Goal: Task Accomplishment & Management: Complete application form

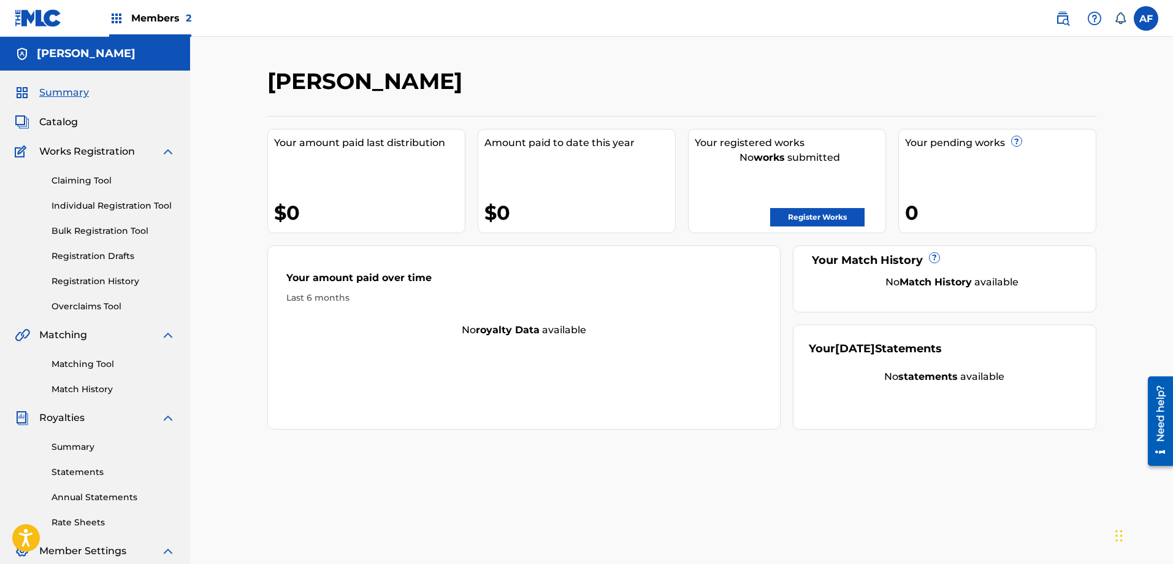
click at [123, 282] on link "Registration History" at bounding box center [114, 281] width 124 height 13
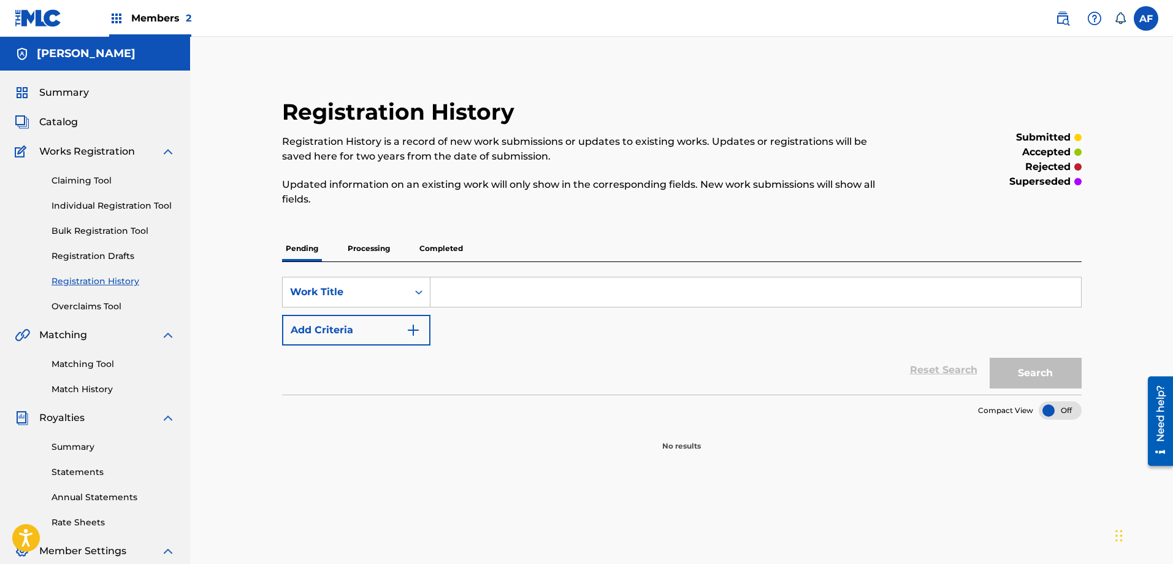
click at [383, 250] on p "Processing" at bounding box center [369, 249] width 50 height 26
click at [290, 247] on p "Pending" at bounding box center [302, 249] width 40 height 26
click at [447, 250] on p "Completed" at bounding box center [441, 249] width 51 height 26
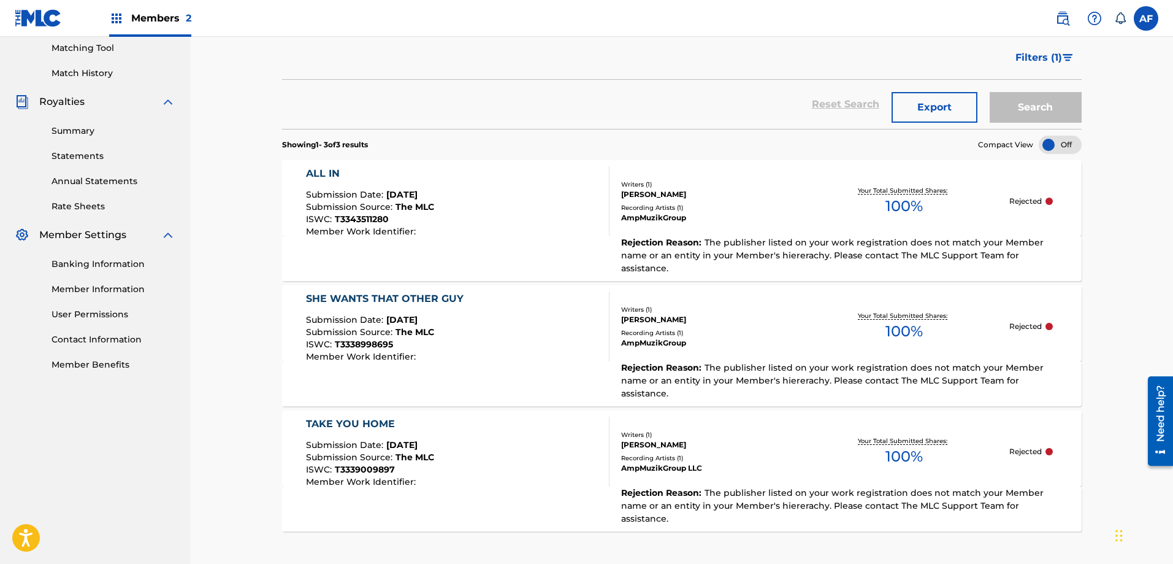
scroll to position [320, 0]
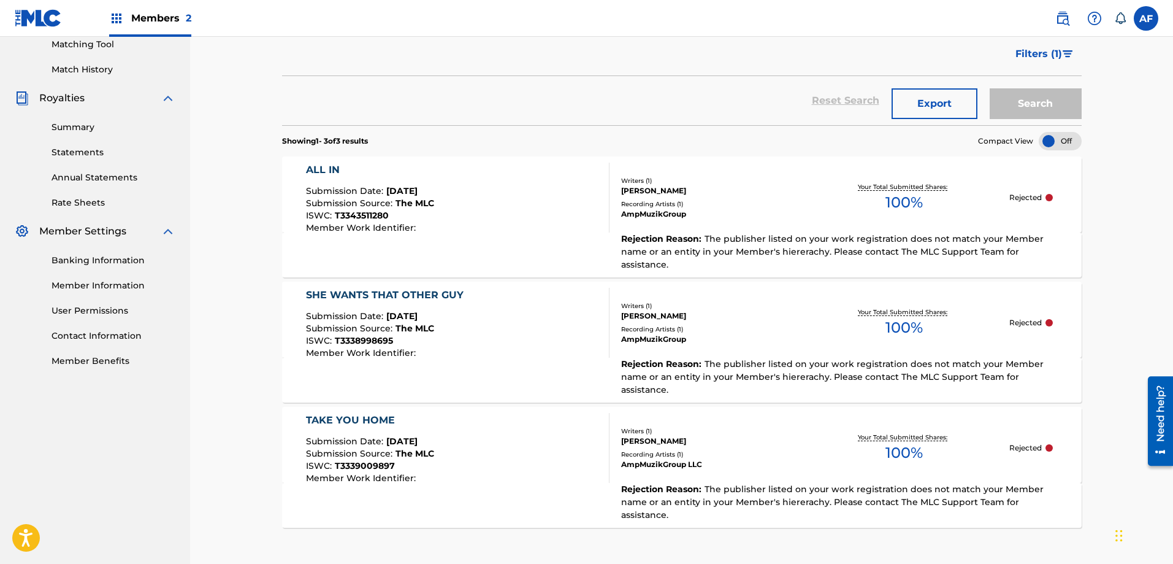
click at [767, 247] on span "The publisher listed on your work registration does not match your Member name …" at bounding box center [832, 251] width 423 height 37
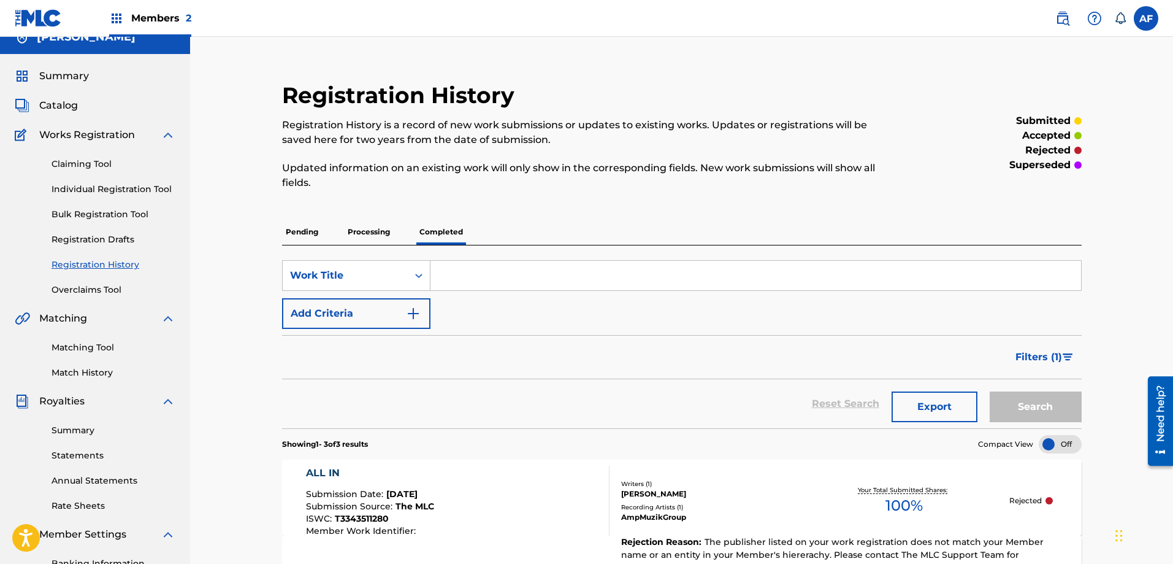
scroll to position [13, 0]
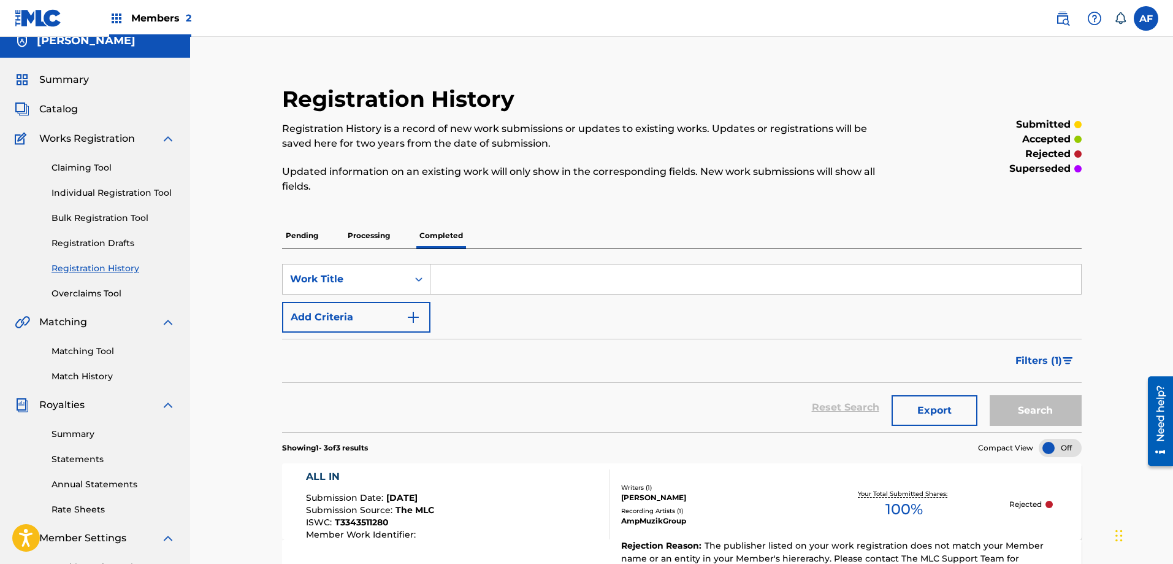
drag, startPoint x: 158, startPoint y: 17, endPoint x: 148, endPoint y: 18, distance: 10.4
click at [148, 18] on span "Members 2" at bounding box center [161, 18] width 60 height 14
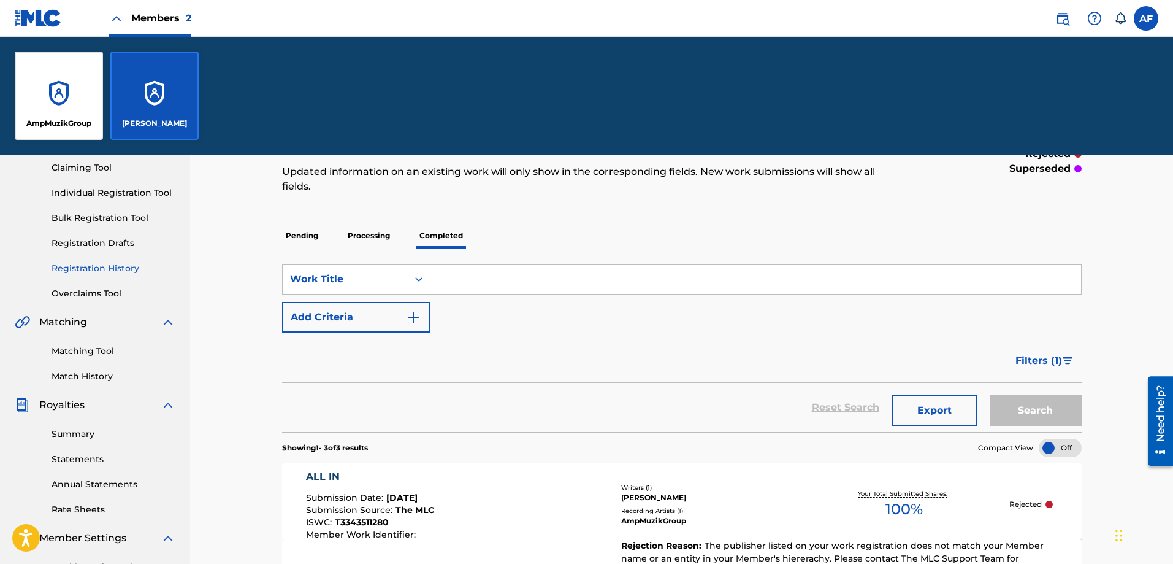
scroll to position [192, 0]
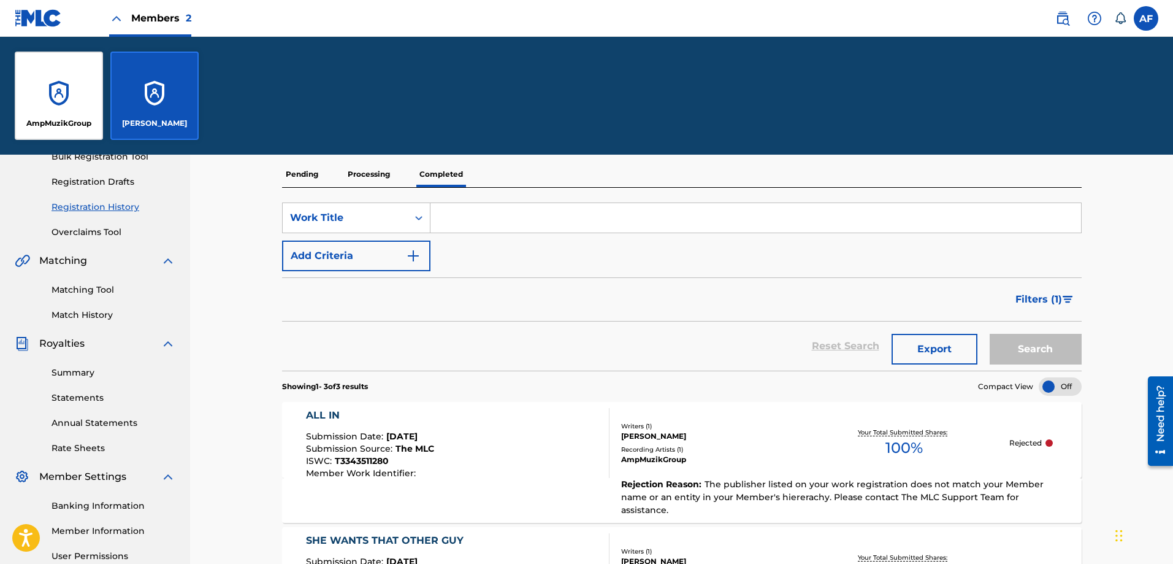
click at [64, 113] on div "AmpMuzikGroup" at bounding box center [59, 96] width 88 height 88
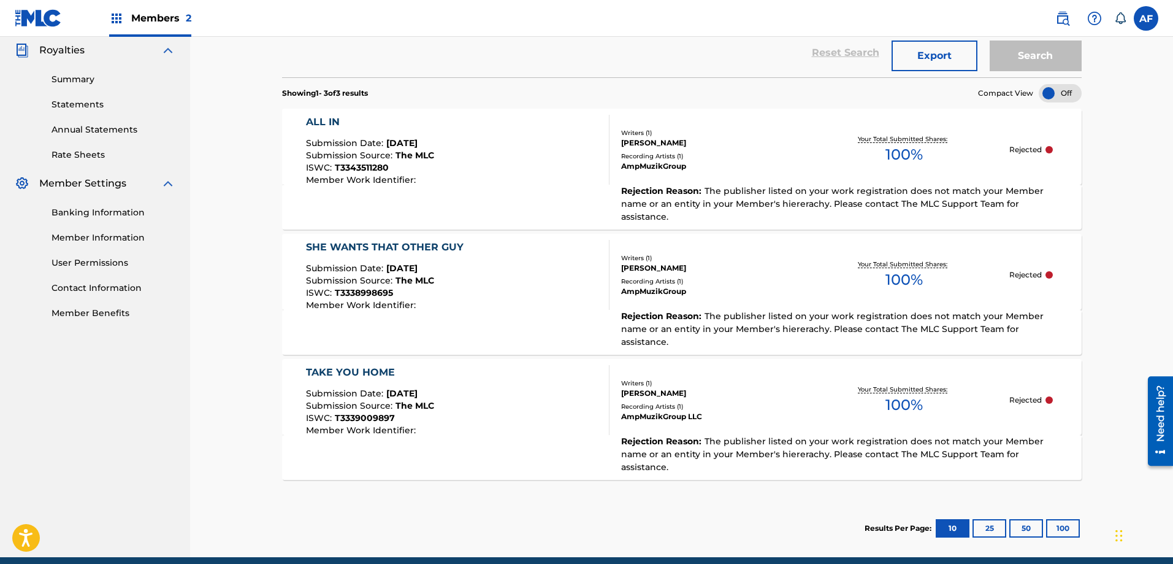
scroll to position [368, 0]
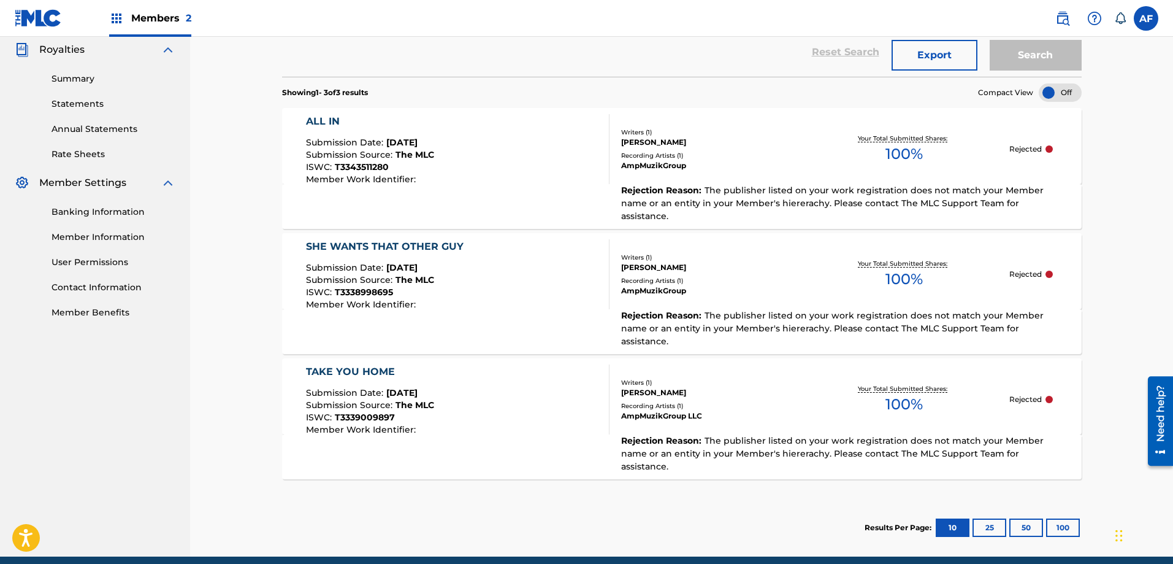
drag, startPoint x: 769, startPoint y: 366, endPoint x: 167, endPoint y: 388, distance: 602.7
click at [167, 388] on nav "Anthony Fleming Summary Catalog Works Registration Claiming Tool Individual Reg…" at bounding box center [95, 113] width 190 height 888
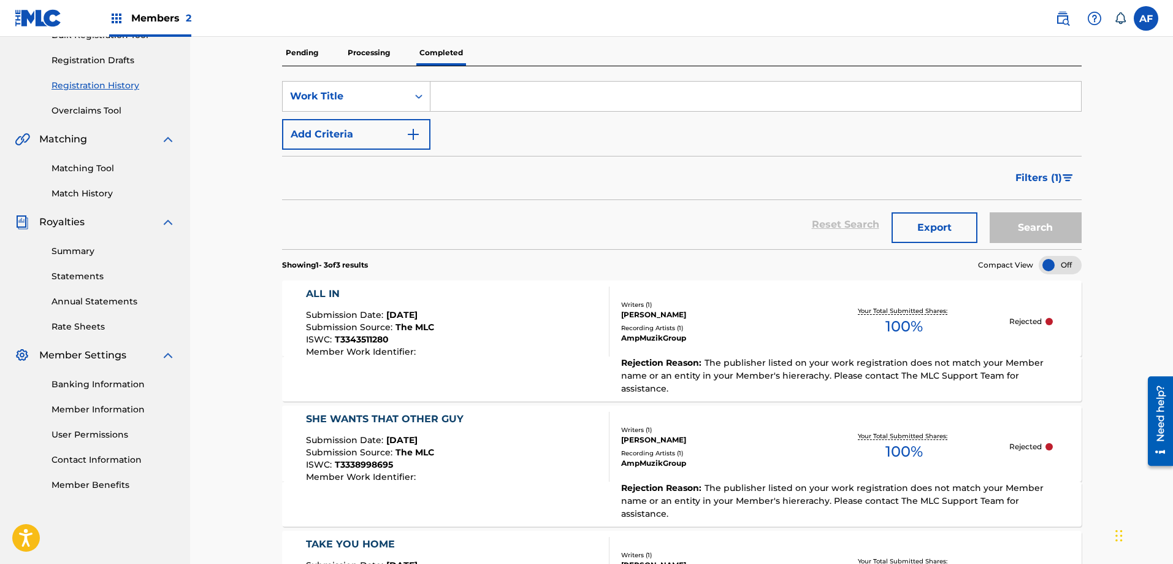
scroll to position [184, 0]
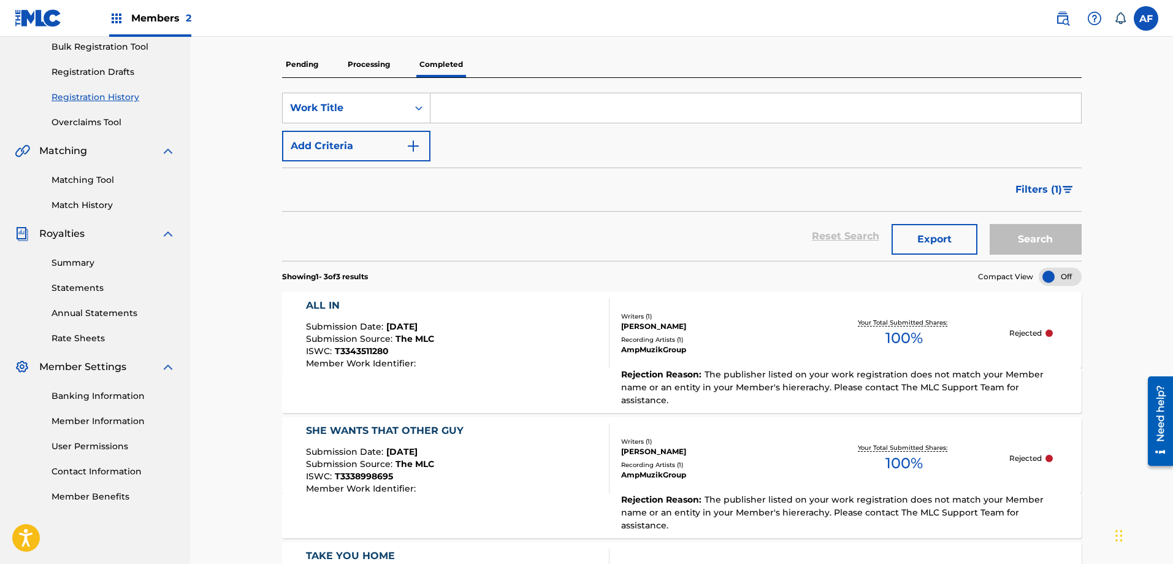
click at [1067, 274] on div at bounding box center [1060, 276] width 43 height 18
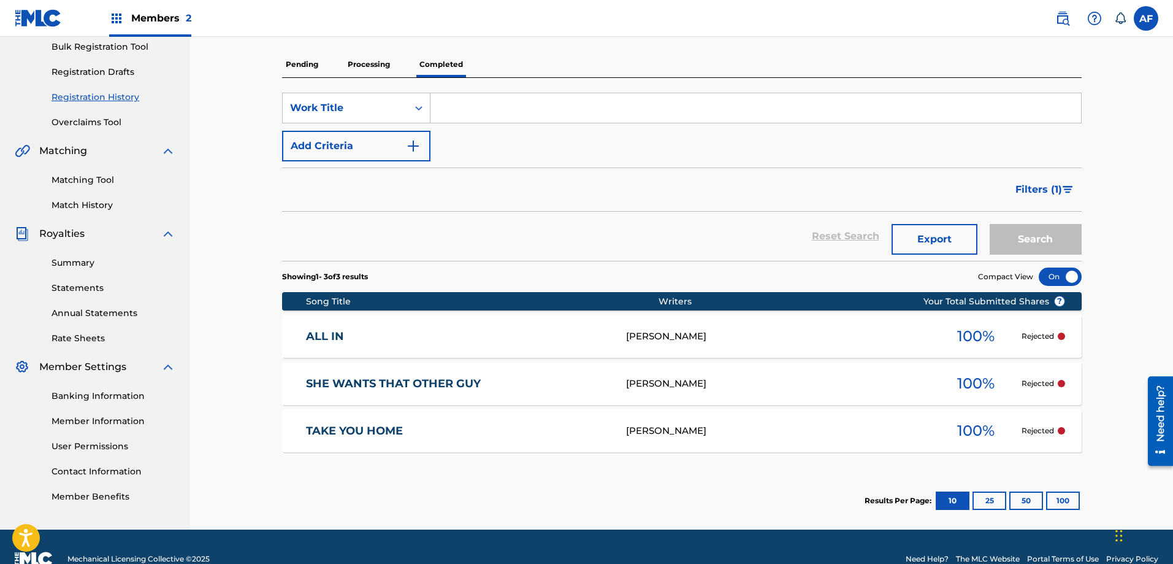
click at [1056, 279] on div at bounding box center [1060, 276] width 43 height 18
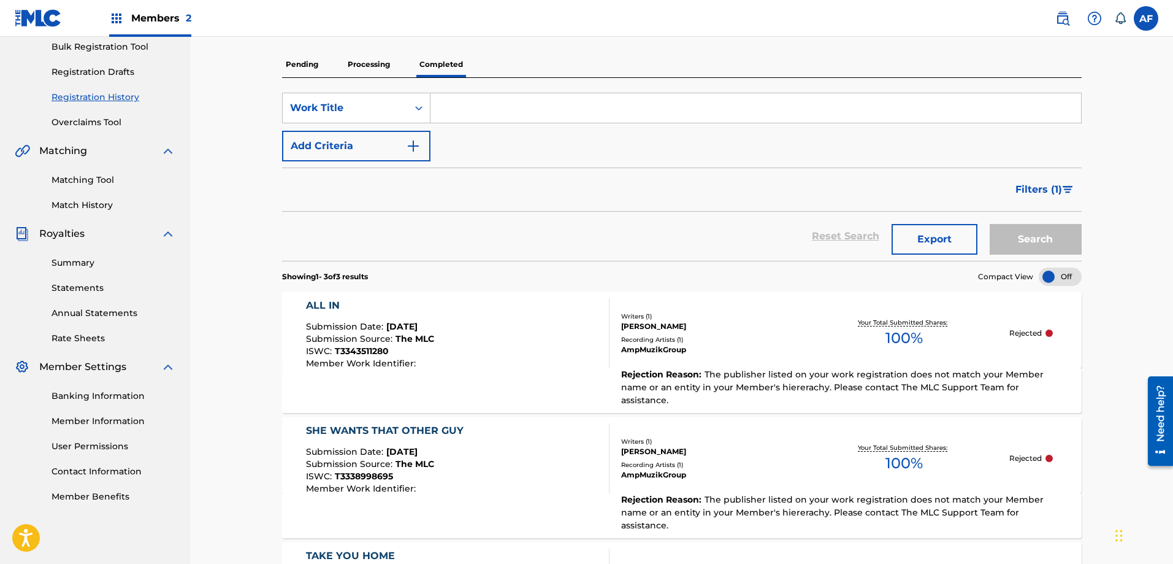
scroll to position [123, 0]
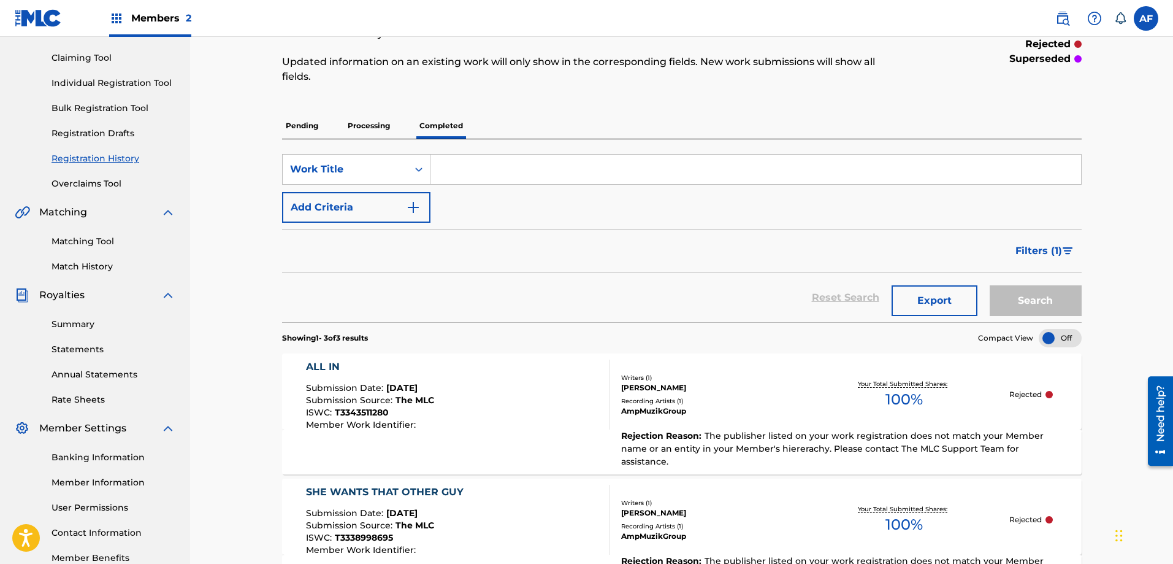
click at [106, 487] on link "Member Information" at bounding box center [114, 482] width 124 height 13
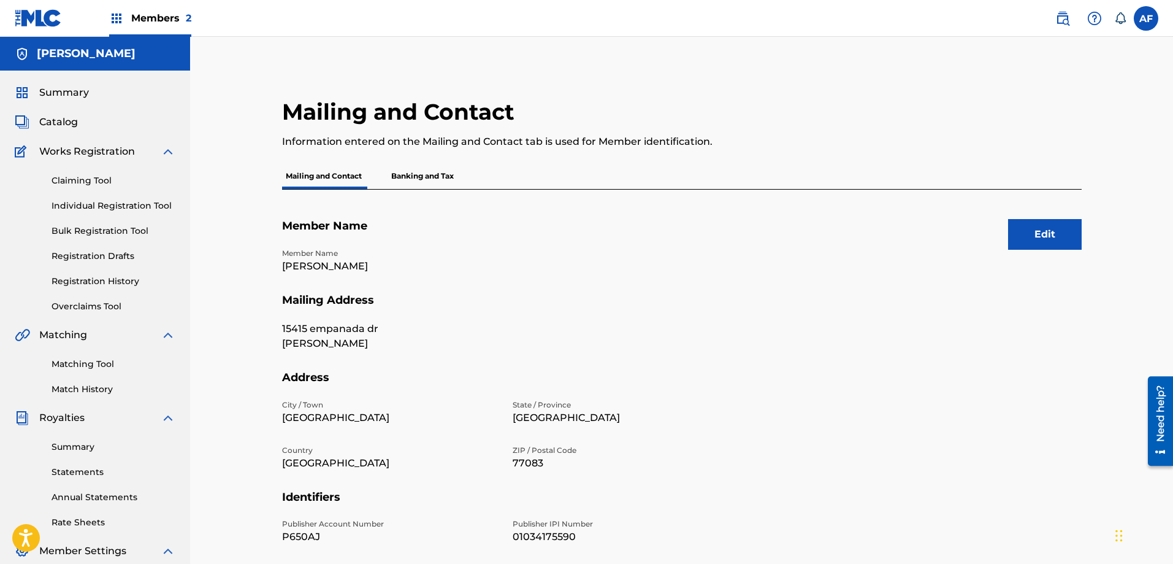
click at [407, 174] on p "Banking and Tax" at bounding box center [423, 176] width 70 height 26
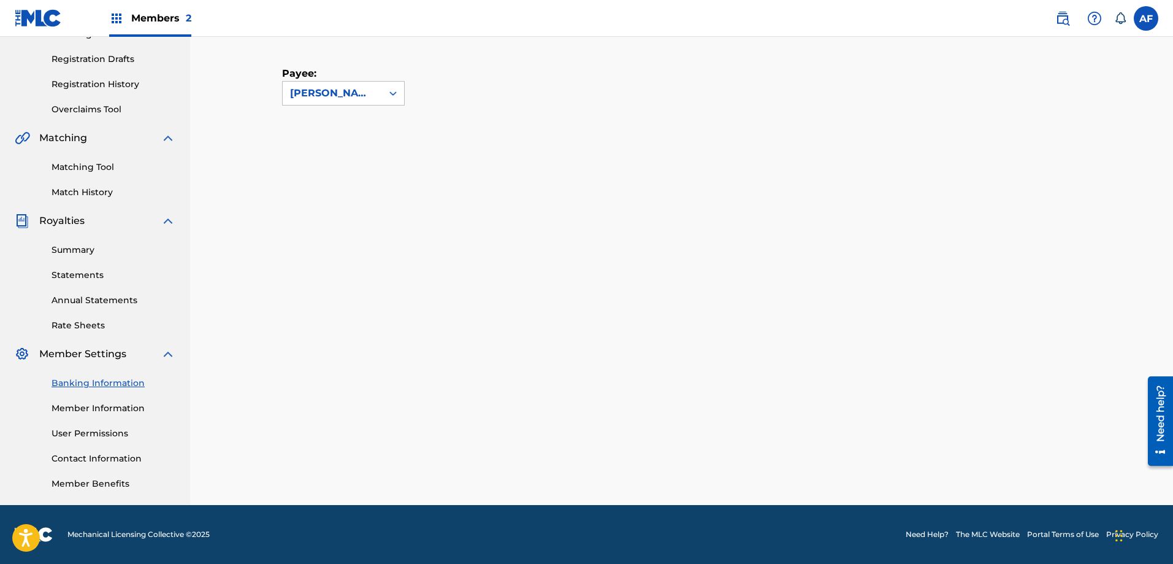
scroll to position [197, 0]
click at [72, 86] on link "Registration History" at bounding box center [114, 84] width 124 height 13
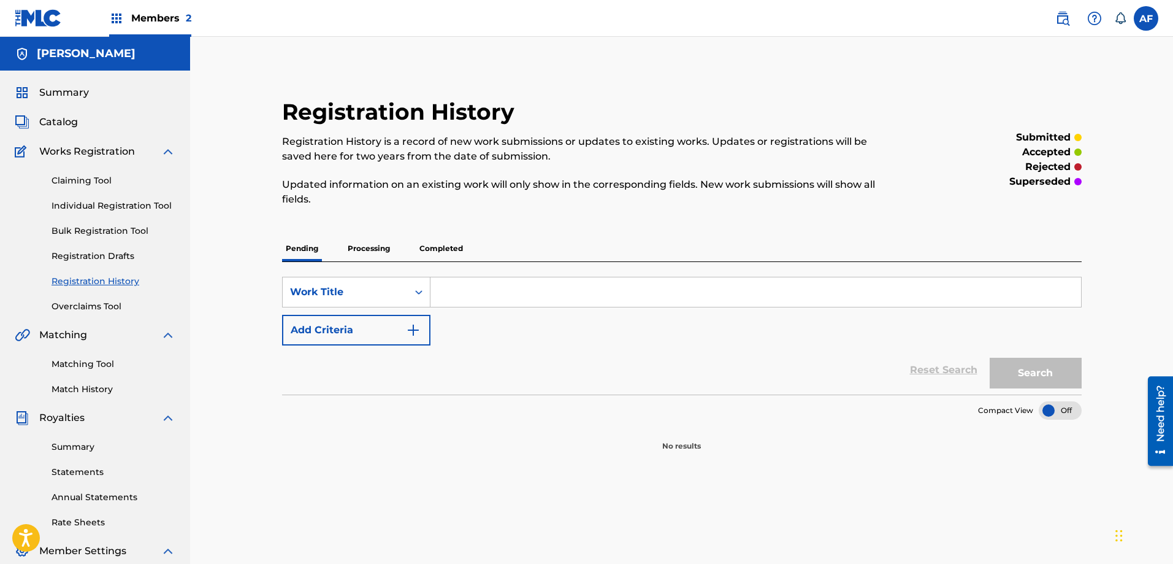
click at [84, 250] on link "Registration Drafts" at bounding box center [114, 256] width 124 height 13
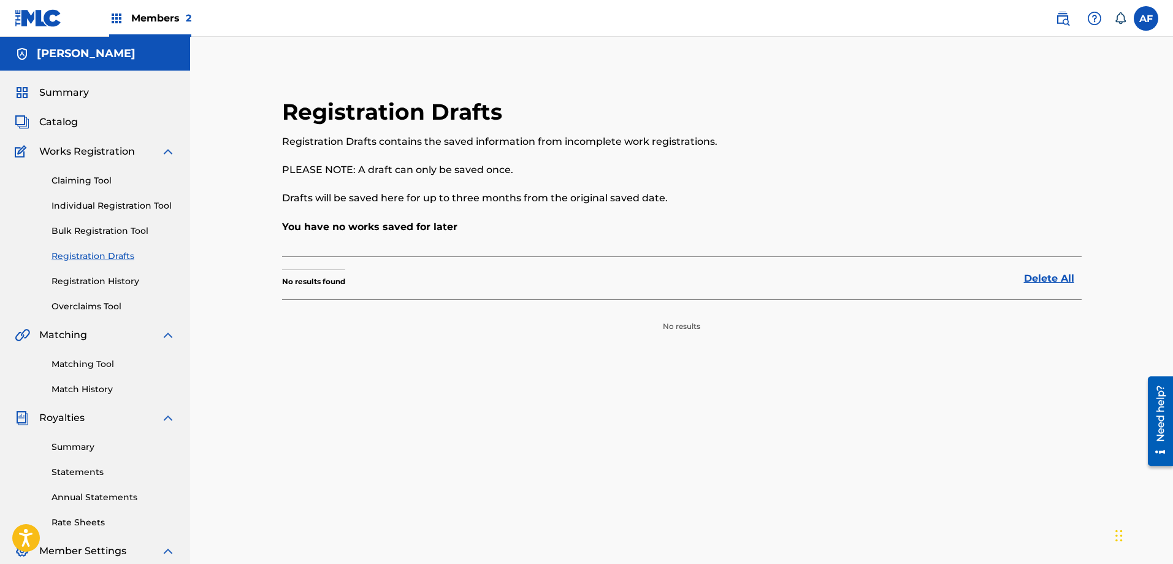
click at [94, 282] on link "Registration History" at bounding box center [114, 281] width 124 height 13
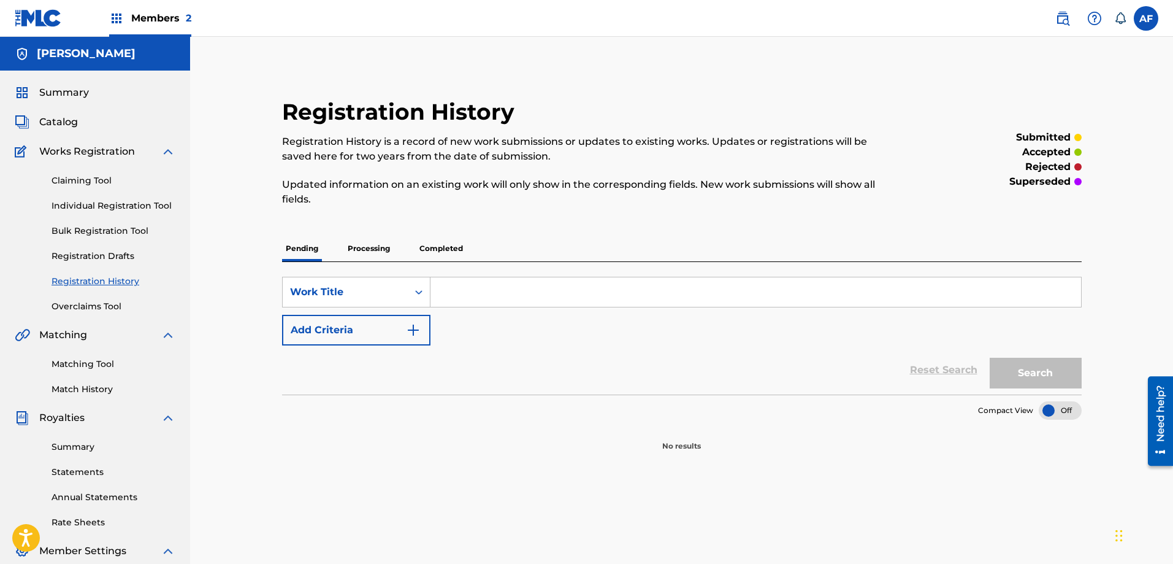
click at [450, 252] on p "Completed" at bounding box center [441, 249] width 51 height 26
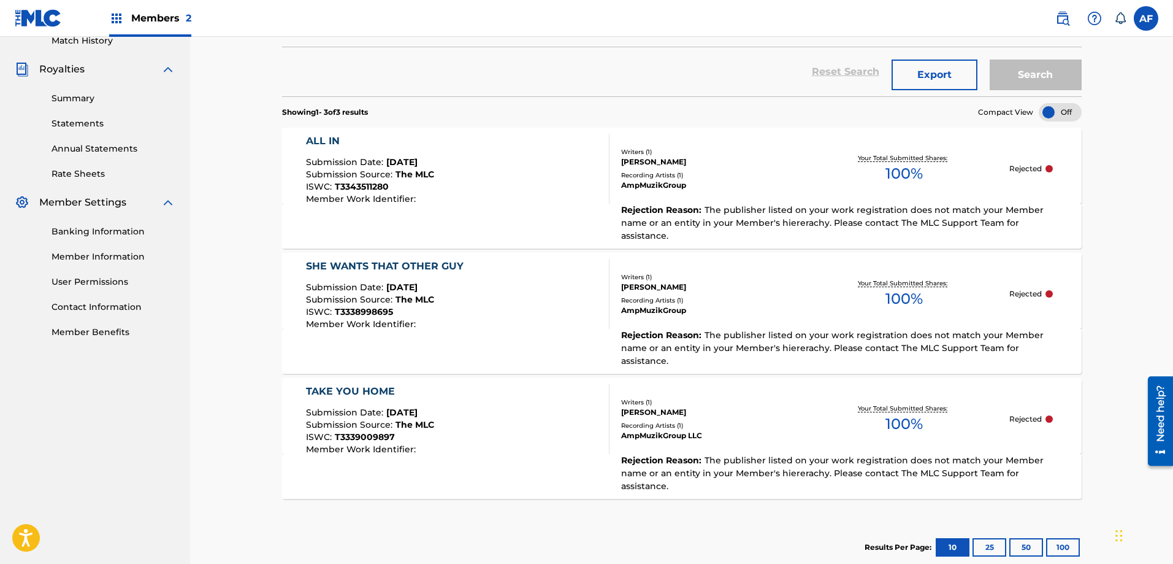
scroll to position [368, 0]
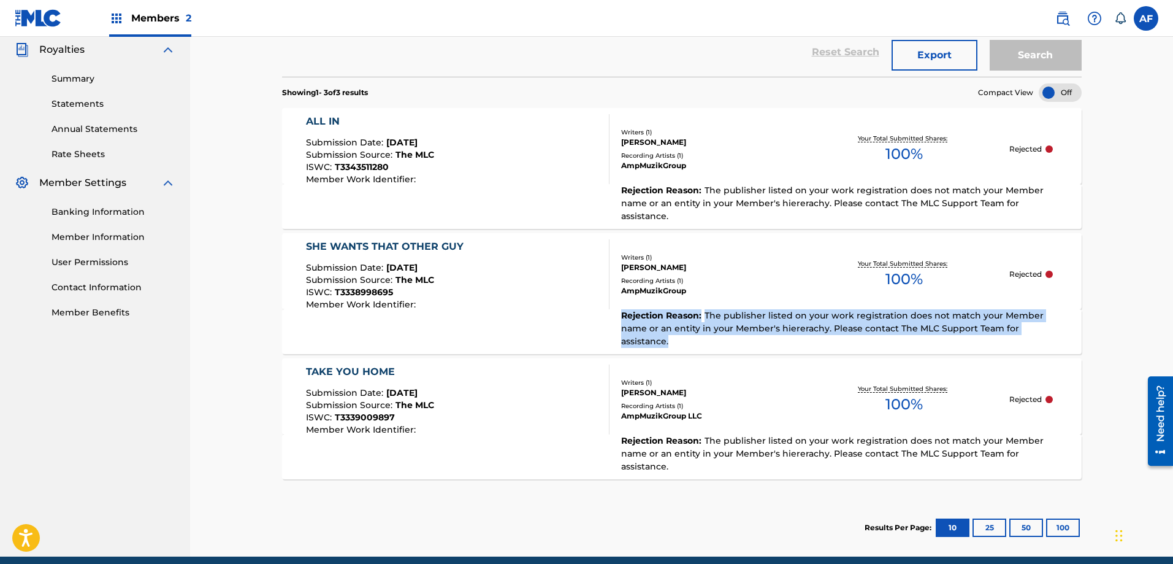
drag, startPoint x: 1112, startPoint y: 312, endPoint x: 621, endPoint y: 307, distance: 490.7
click at [621, 307] on div "Registration History Registration History is a record of new work submissions o…" at bounding box center [681, 113] width 983 height 888
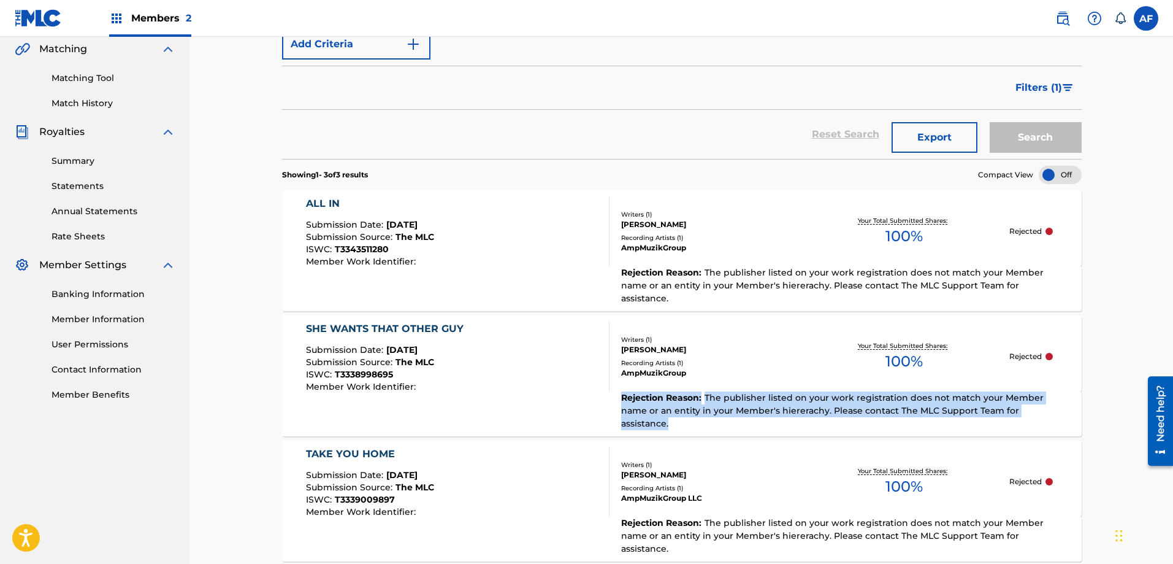
scroll to position [184, 0]
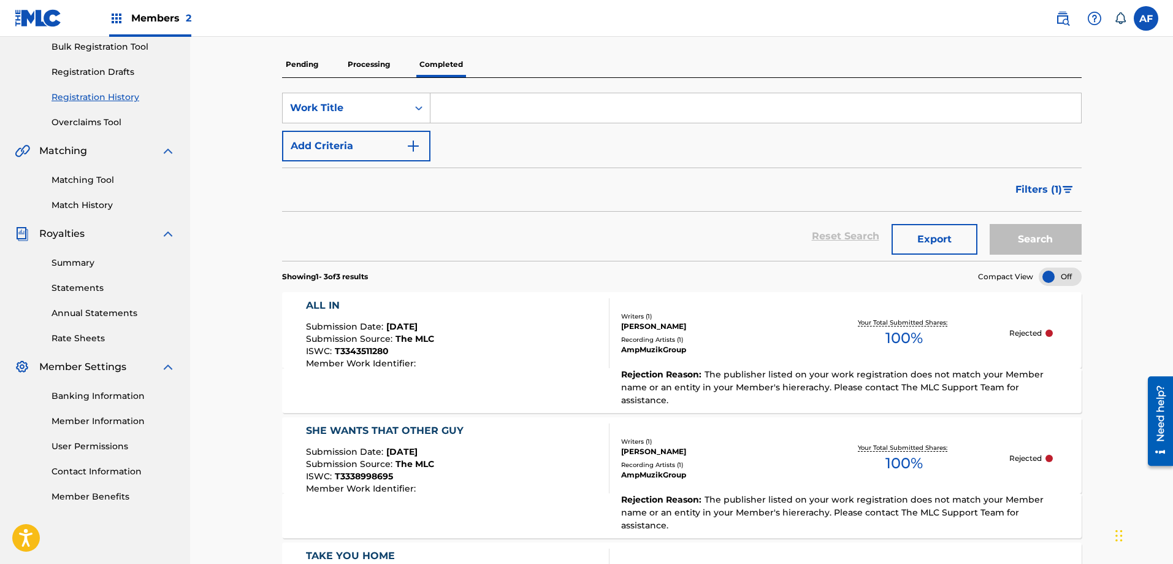
click at [169, 22] on span "Members 2" at bounding box center [161, 18] width 60 height 14
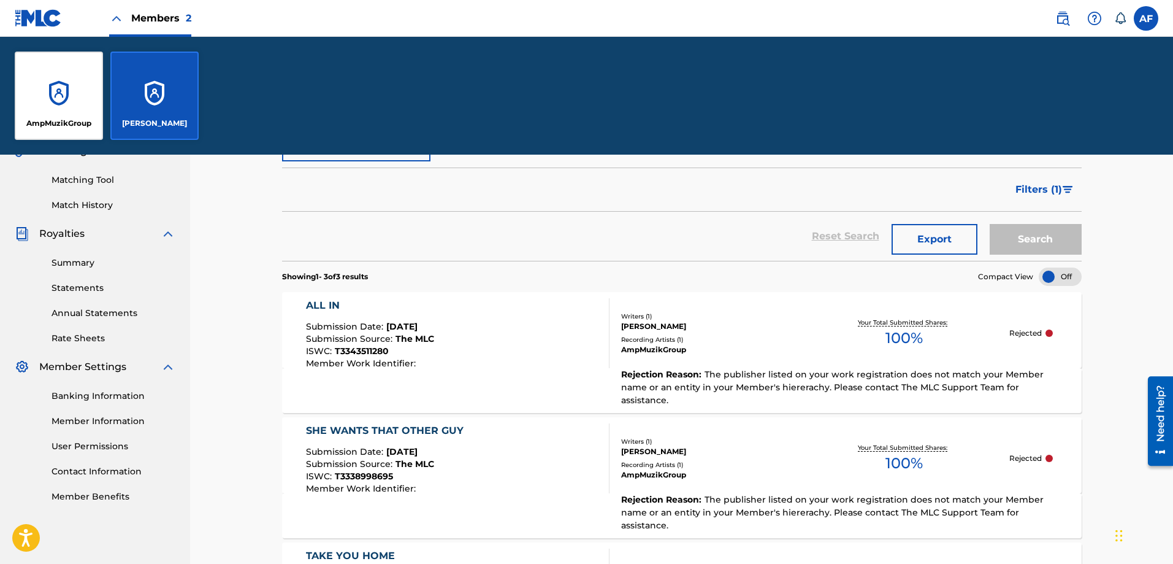
drag, startPoint x: 110, startPoint y: 95, endPoint x: 104, endPoint y: 96, distance: 6.3
click at [110, 96] on div "AmpMuzikGroup [PERSON_NAME]" at bounding box center [106, 96] width 213 height 118
click at [98, 96] on div "AmpMuzikGroup" at bounding box center [59, 96] width 88 height 88
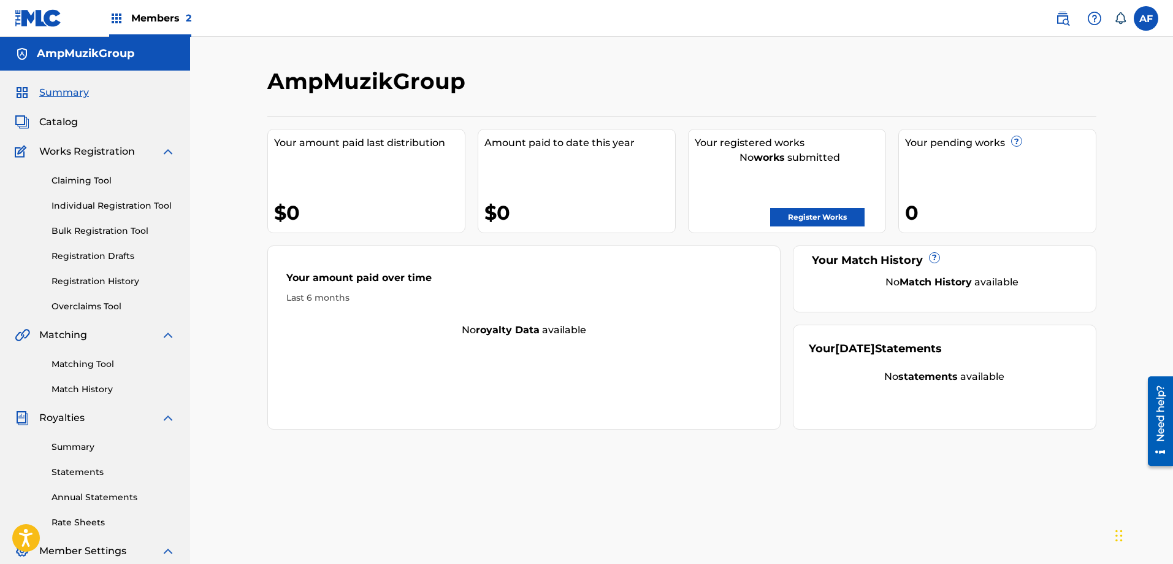
click at [788, 218] on link "Register Works" at bounding box center [817, 217] width 94 height 18
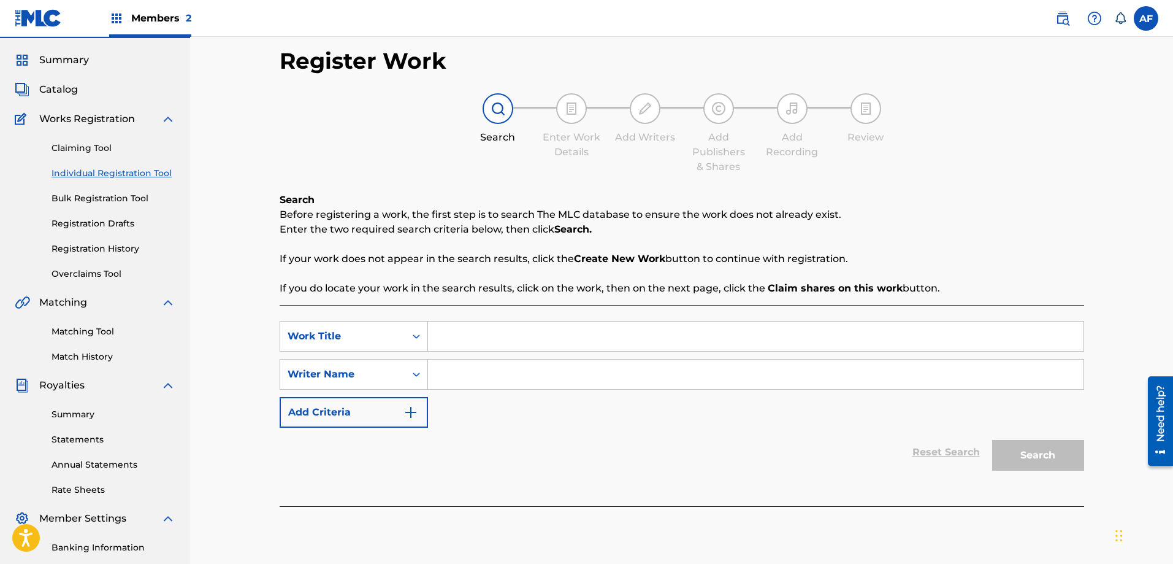
scroll to position [61, 0]
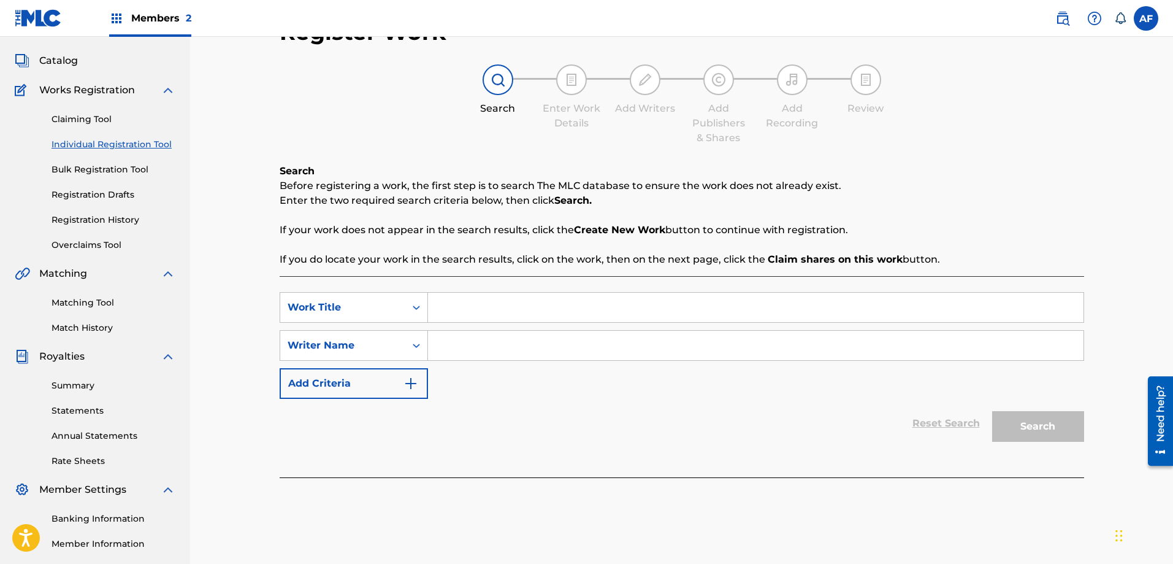
click at [447, 307] on input "Search Form" at bounding box center [756, 307] width 656 height 29
type input "Take You Home"
click at [490, 347] on input "Search Form" at bounding box center [756, 345] width 656 height 29
type input "AmpMuzikGroup"
click at [418, 383] on button "Add Criteria" at bounding box center [354, 383] width 148 height 31
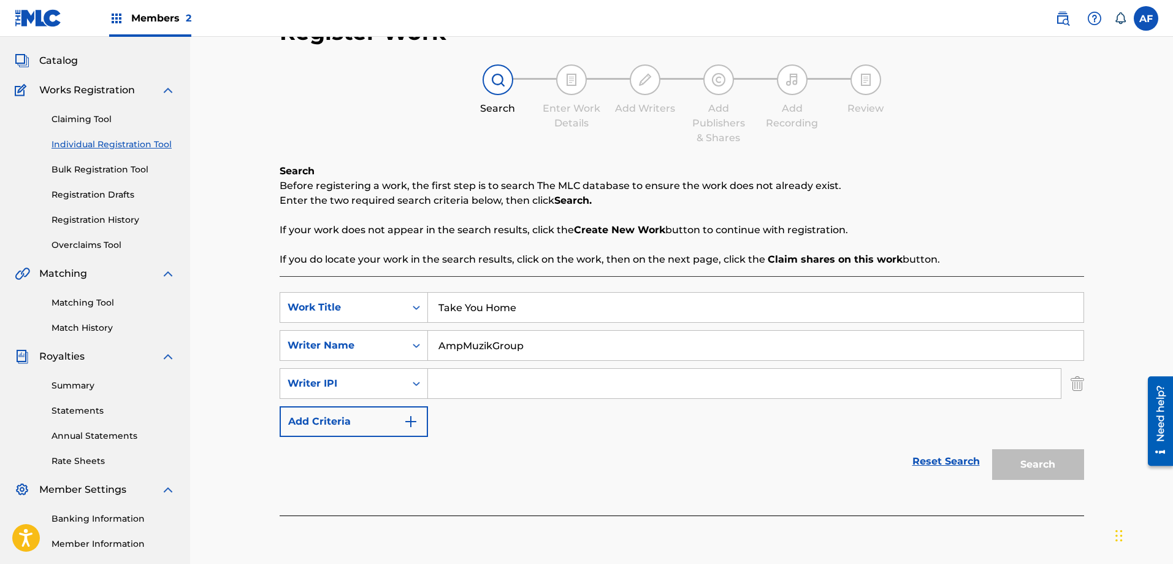
click at [929, 460] on link "Reset Search" at bounding box center [947, 461] width 80 height 27
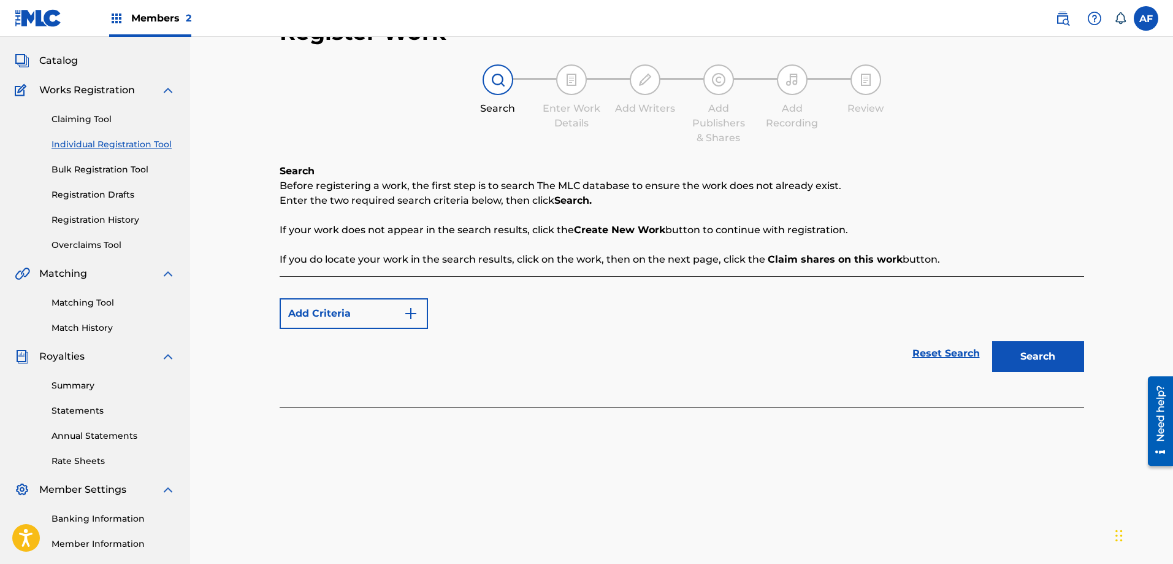
click at [395, 309] on button "Add Criteria" at bounding box center [354, 313] width 148 height 31
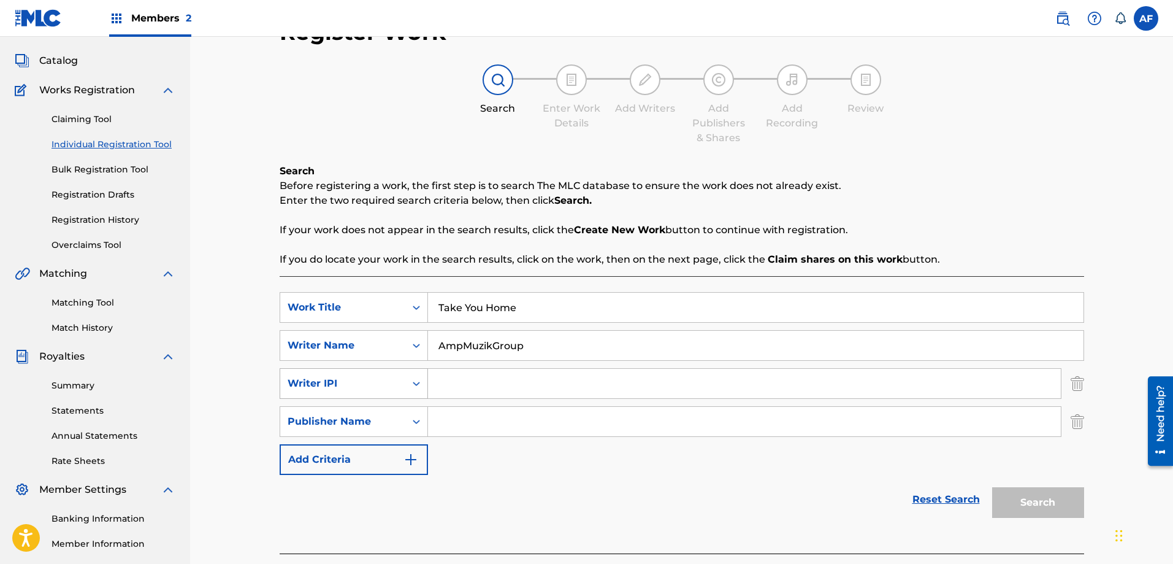
click at [419, 389] on icon "Search Form" at bounding box center [416, 383] width 12 height 12
click at [353, 417] on div "Publisher IPI" at bounding box center [353, 414] width 147 height 31
click at [455, 379] on input "Search Form" at bounding box center [744, 383] width 633 height 29
drag, startPoint x: 510, startPoint y: 383, endPoint x: 392, endPoint y: 383, distance: 117.8
click at [392, 383] on div "SearchWithCriteria96b2bd0c-a50f-4ee3-8721-bcc05a703652 Publisher IPI 00404538085" at bounding box center [682, 383] width 805 height 31
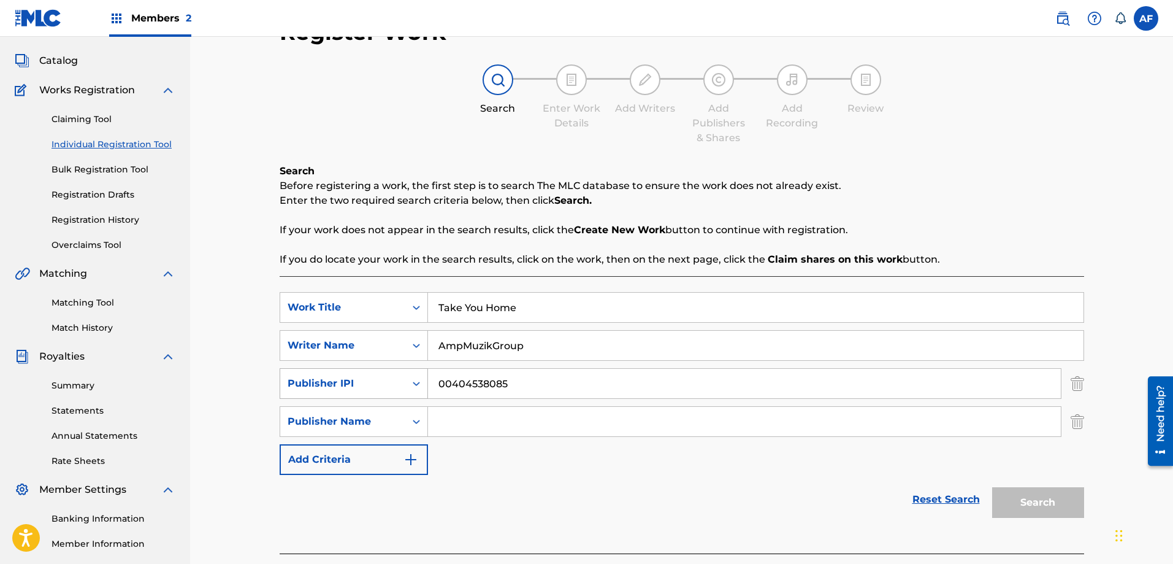
paste input "Search Form"
type input "404538085"
click at [462, 425] on input "Search Form" at bounding box center [744, 421] width 633 height 29
type input "AMPMUZIKGROUP"
click at [1034, 501] on button "Search" at bounding box center [1038, 502] width 92 height 31
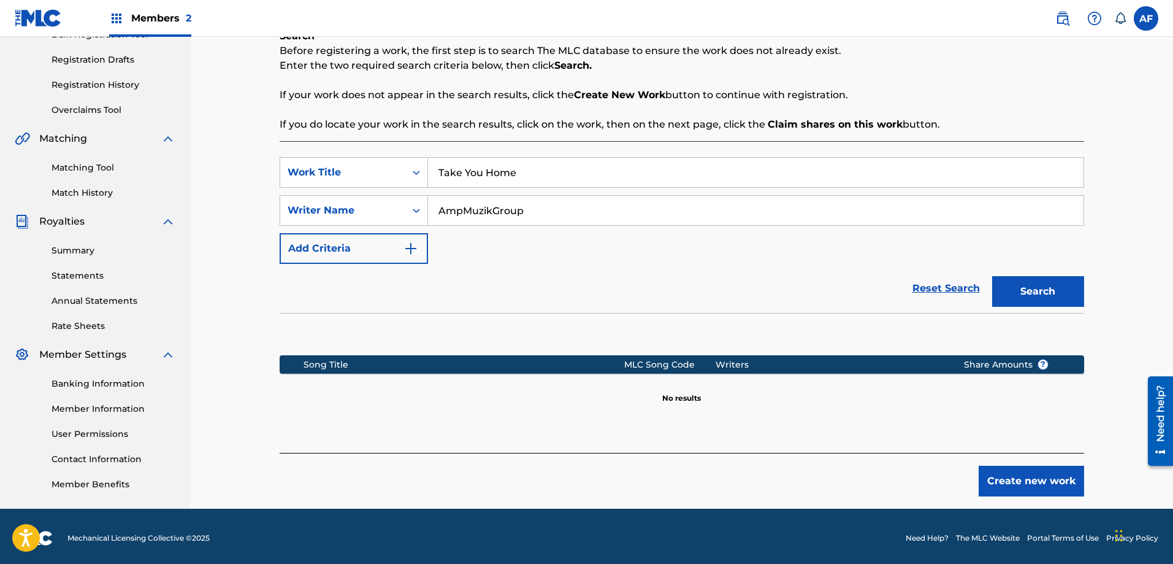
scroll to position [200, 0]
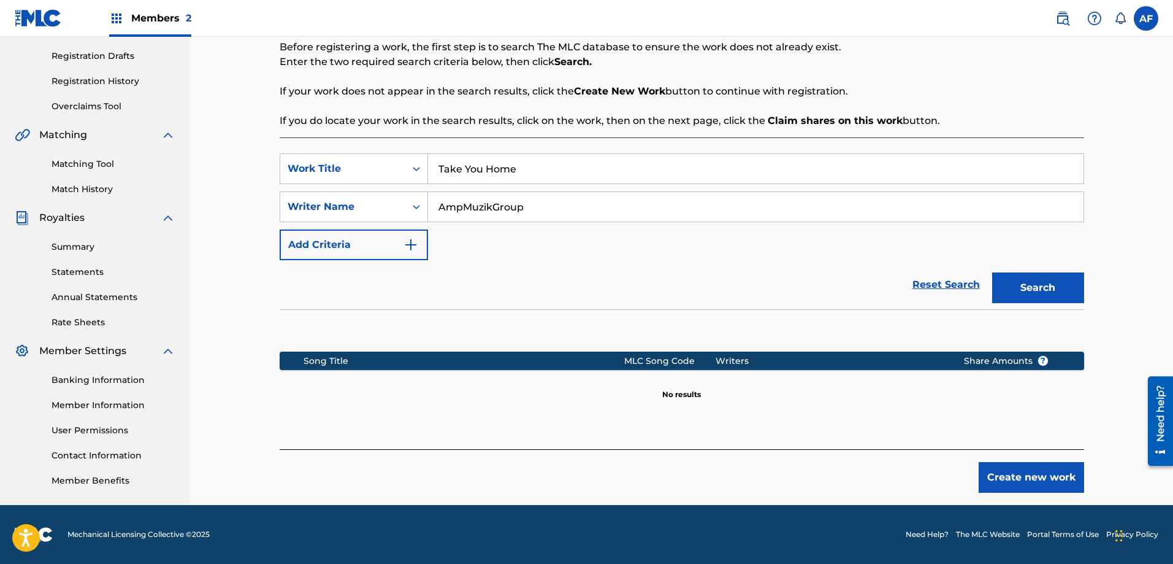
click at [991, 474] on button "Create new work" at bounding box center [1032, 477] width 106 height 31
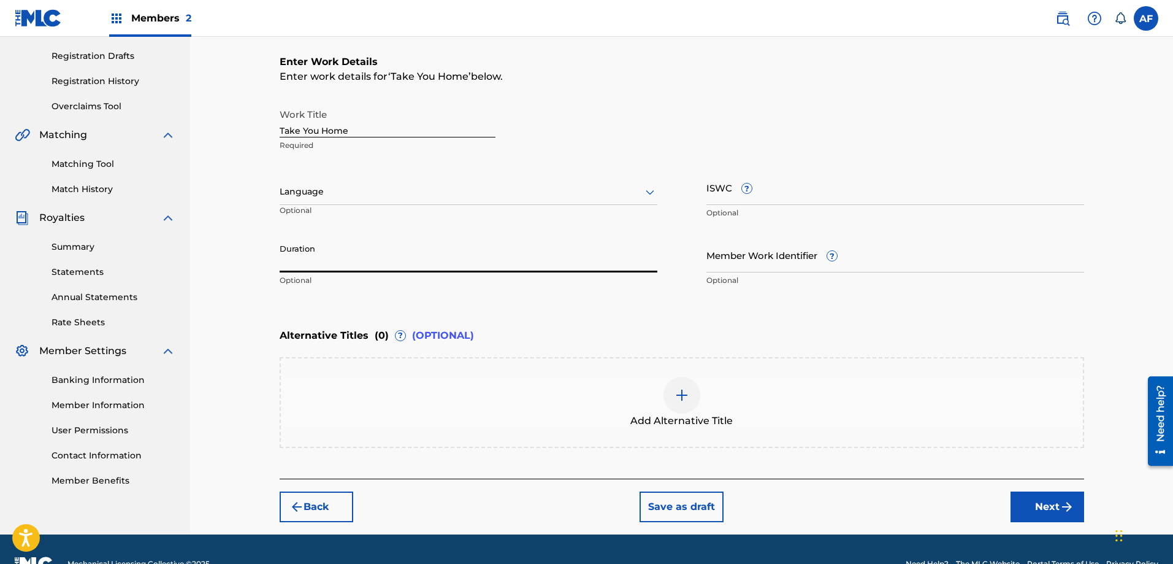
click at [326, 264] on input "Duration" at bounding box center [469, 254] width 378 height 35
type input "02:26"
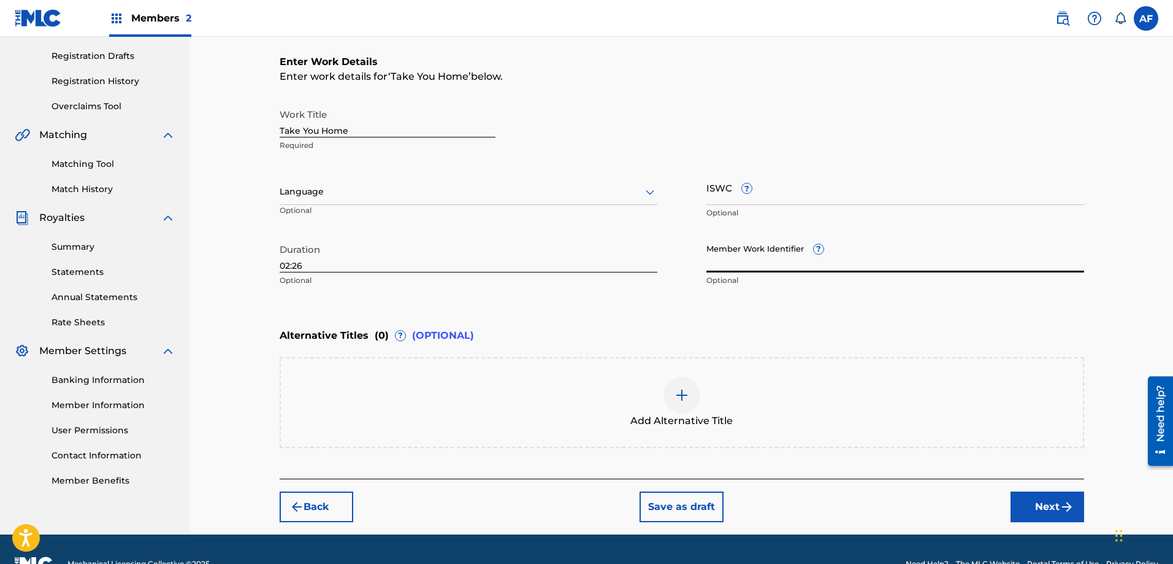
click at [786, 266] on input "Member Work Identifier ?" at bounding box center [896, 254] width 378 height 35
click at [756, 205] on div "ISWC ? Optional" at bounding box center [896, 197] width 378 height 55
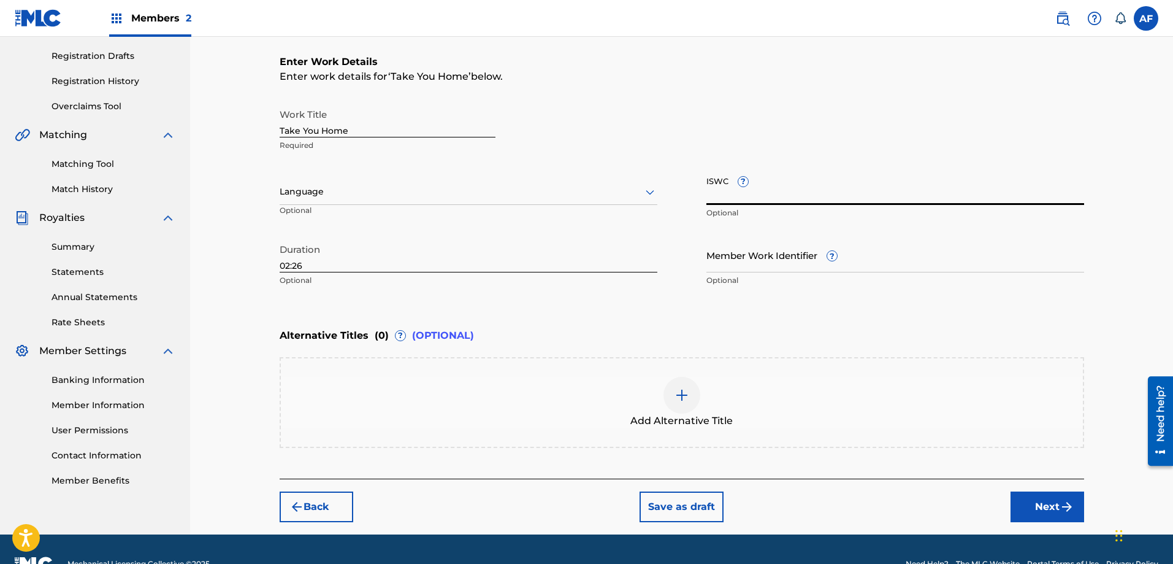
click at [754, 198] on input "ISWC ?" at bounding box center [896, 187] width 378 height 35
paste input "T3339009897"
type input "T3339009897"
click at [372, 203] on div "Language" at bounding box center [469, 192] width 378 height 26
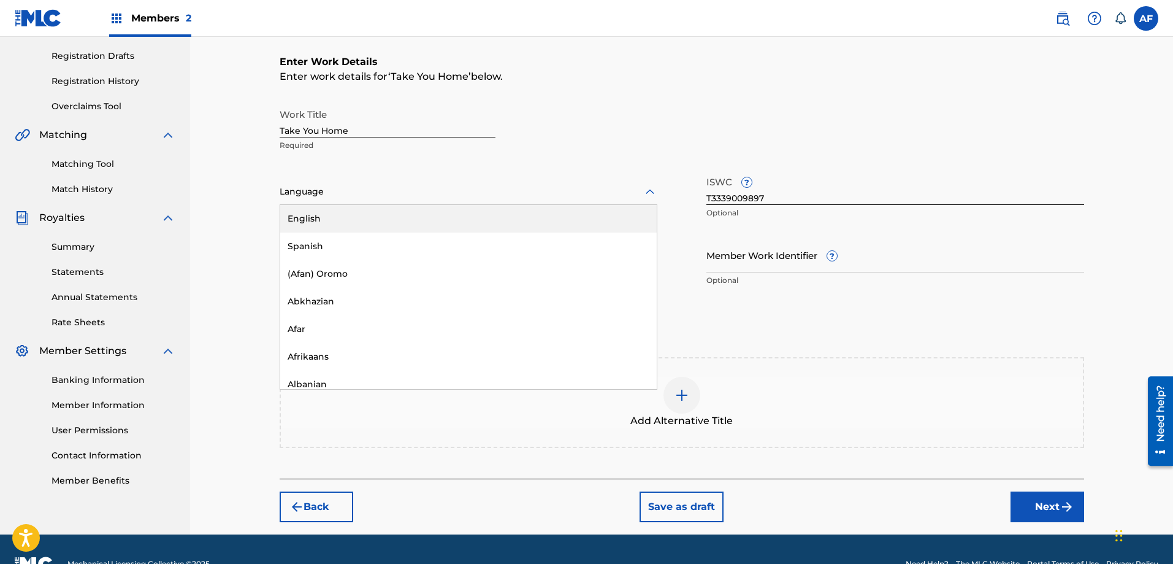
click at [361, 228] on div "English" at bounding box center [468, 219] width 377 height 28
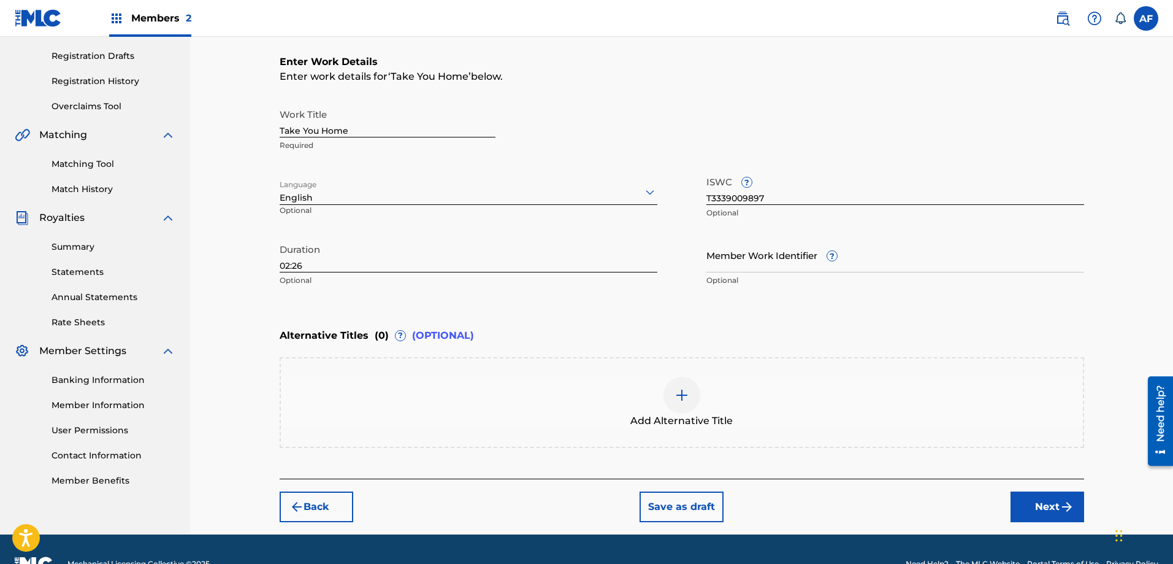
click at [1053, 503] on button "Next" at bounding box center [1048, 506] width 74 height 31
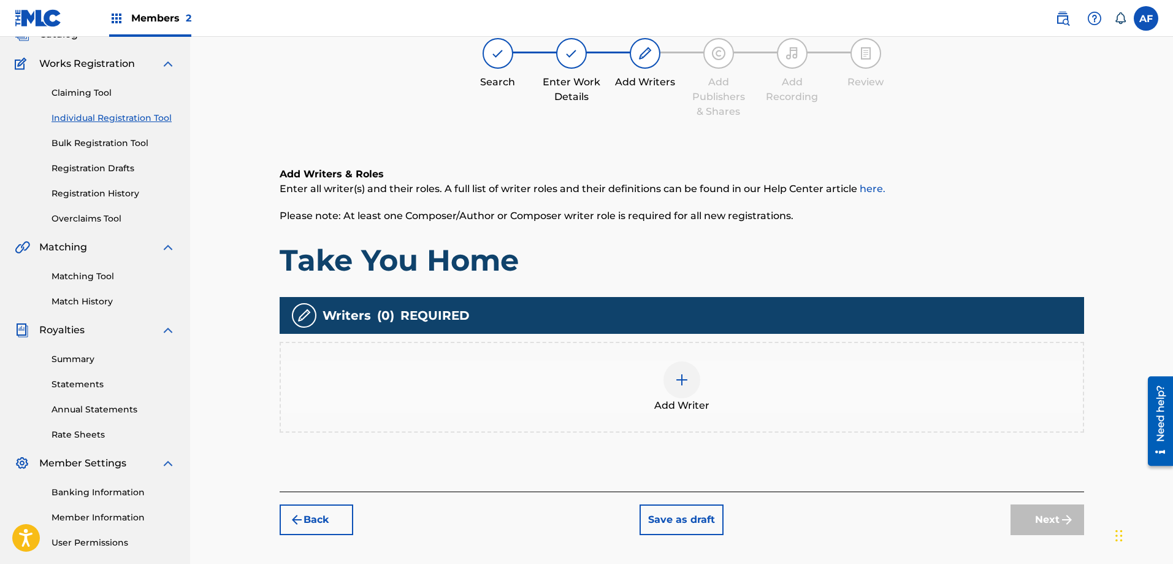
scroll to position [178, 0]
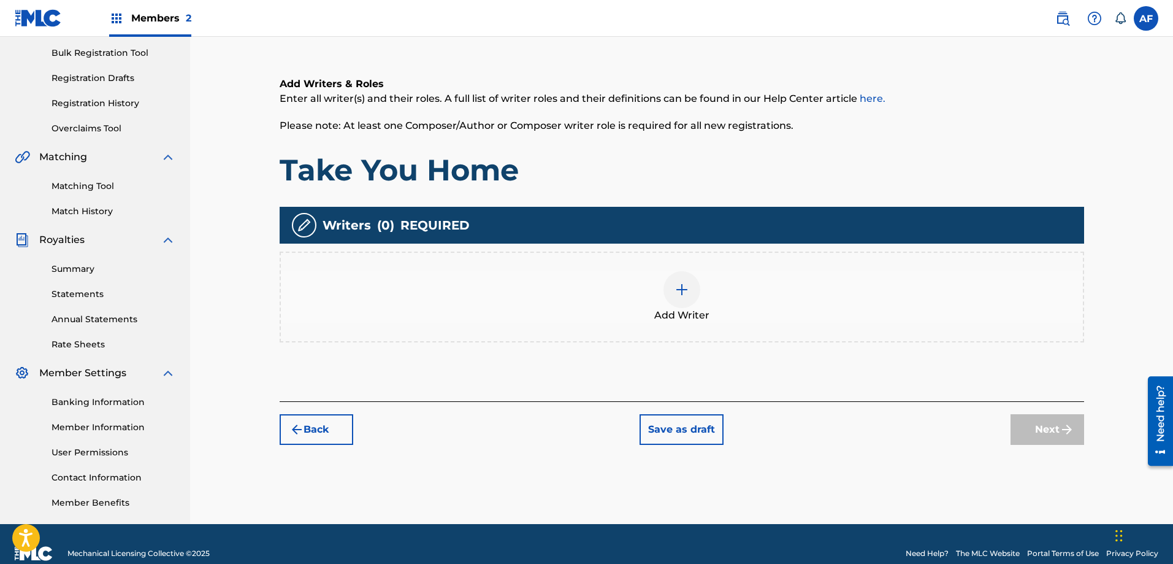
click at [683, 292] on img at bounding box center [682, 289] width 15 height 15
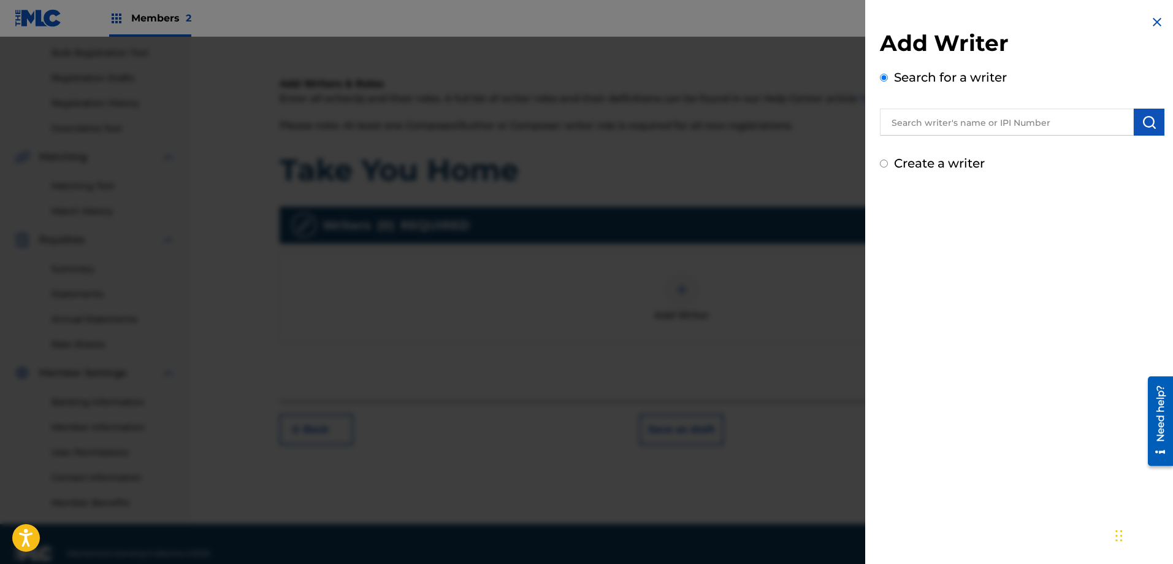
click at [1031, 121] on input "text" at bounding box center [1007, 122] width 254 height 27
type input "AmpMuzikGroup"
click at [888, 164] on input "Create a writer" at bounding box center [884, 163] width 8 height 8
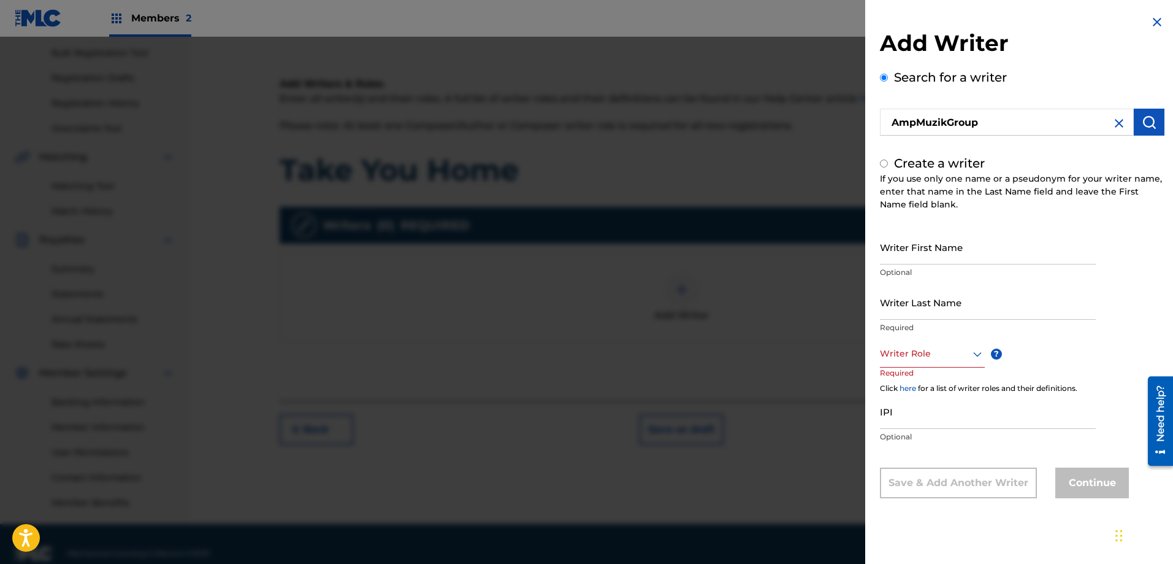
radio input "false"
radio input "true"
click at [975, 353] on icon at bounding box center [977, 353] width 9 height 5
click at [948, 378] on div "Composer/Author" at bounding box center [933, 381] width 104 height 28
click at [904, 263] on input "Writer First Name" at bounding box center [988, 246] width 216 height 35
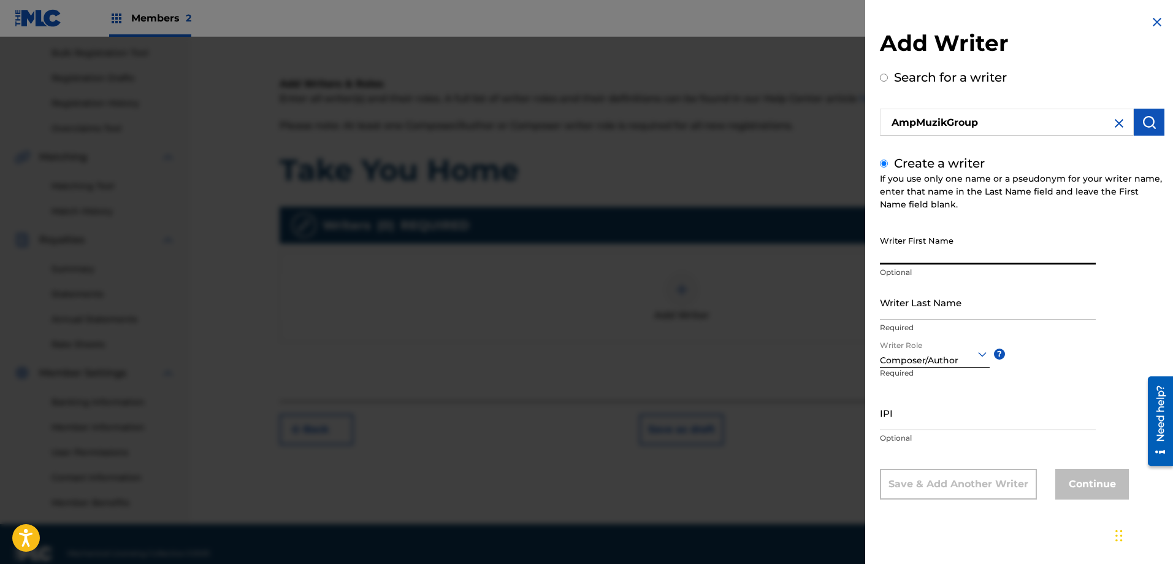
type input "[PERSON_NAME]"
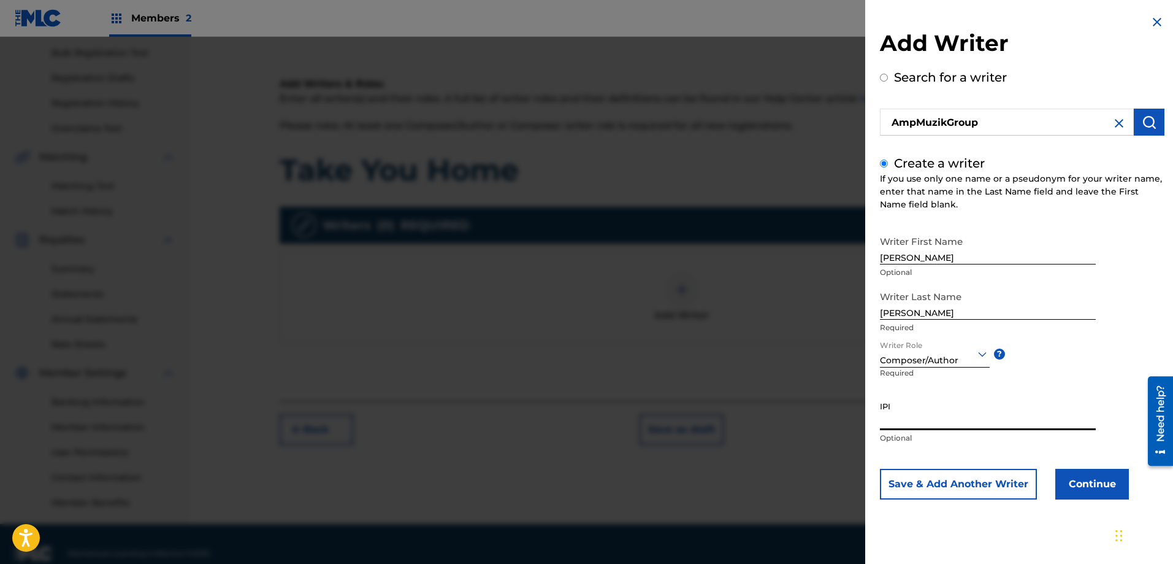
click at [944, 420] on input "IPI" at bounding box center [988, 412] width 216 height 35
click at [943, 424] on input "IPI" at bounding box center [988, 412] width 216 height 35
click at [927, 361] on div "Composer/Author" at bounding box center [935, 360] width 110 height 13
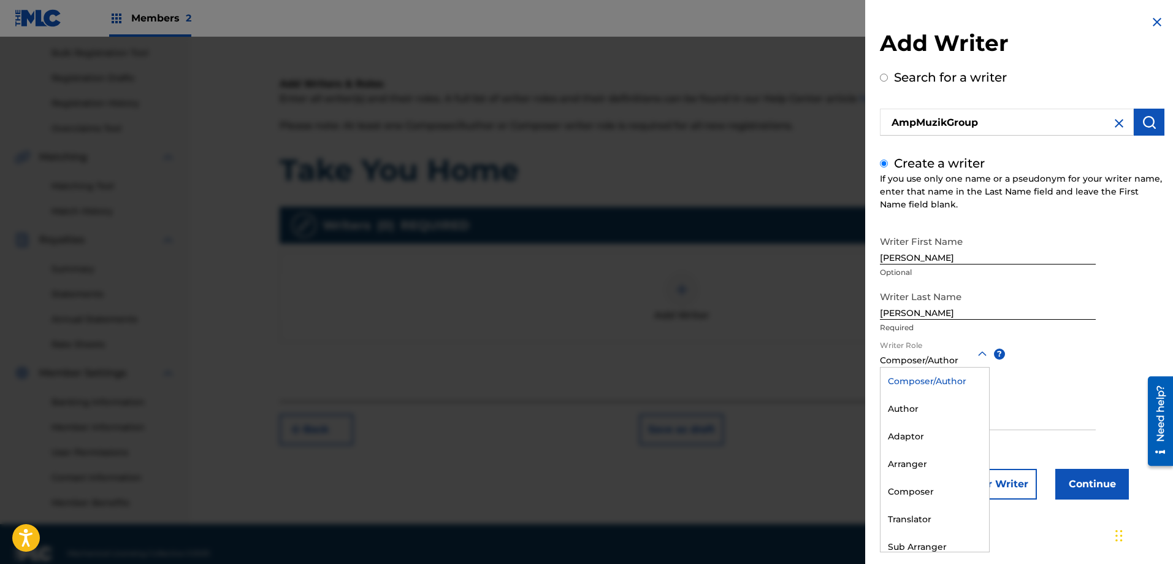
scroll to position [37, 0]
click at [1148, 292] on div "Writer First Name [PERSON_NAME] Optional Writer Last Name [PERSON_NAME] Require…" at bounding box center [1022, 364] width 285 height 270
click at [1152, 20] on img at bounding box center [1157, 22] width 15 height 15
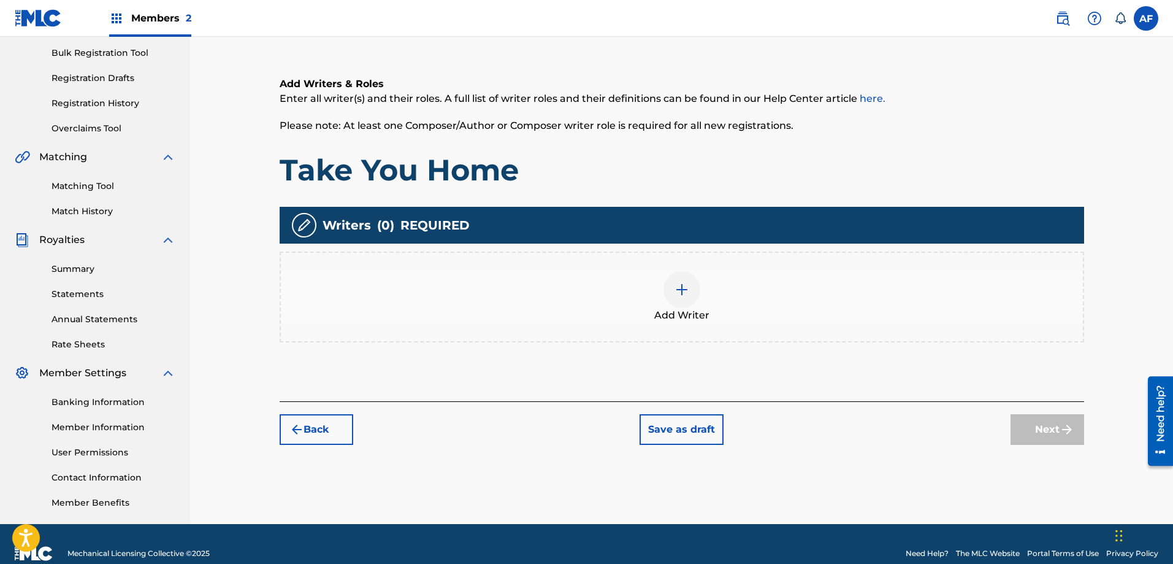
click at [317, 424] on button "Back" at bounding box center [317, 429] width 74 height 31
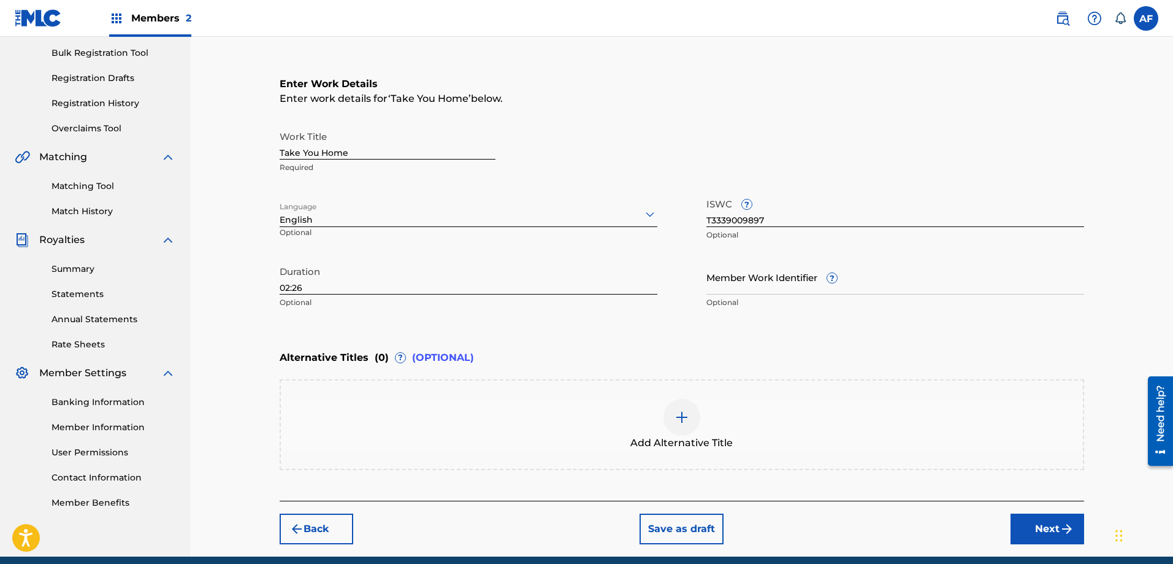
click at [323, 535] on button "Back" at bounding box center [317, 528] width 74 height 31
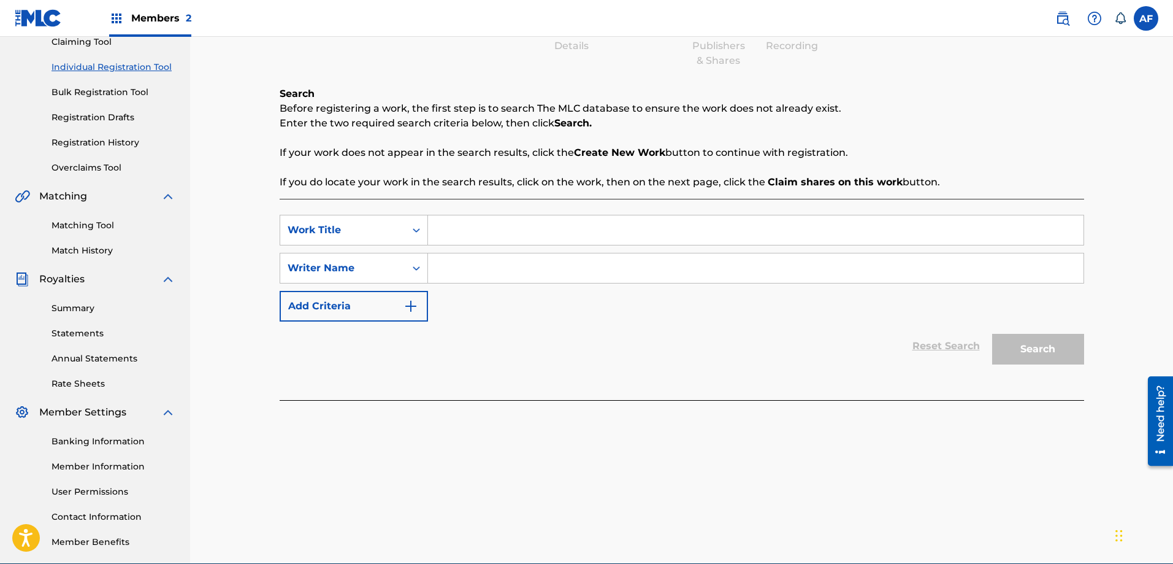
scroll to position [117, 0]
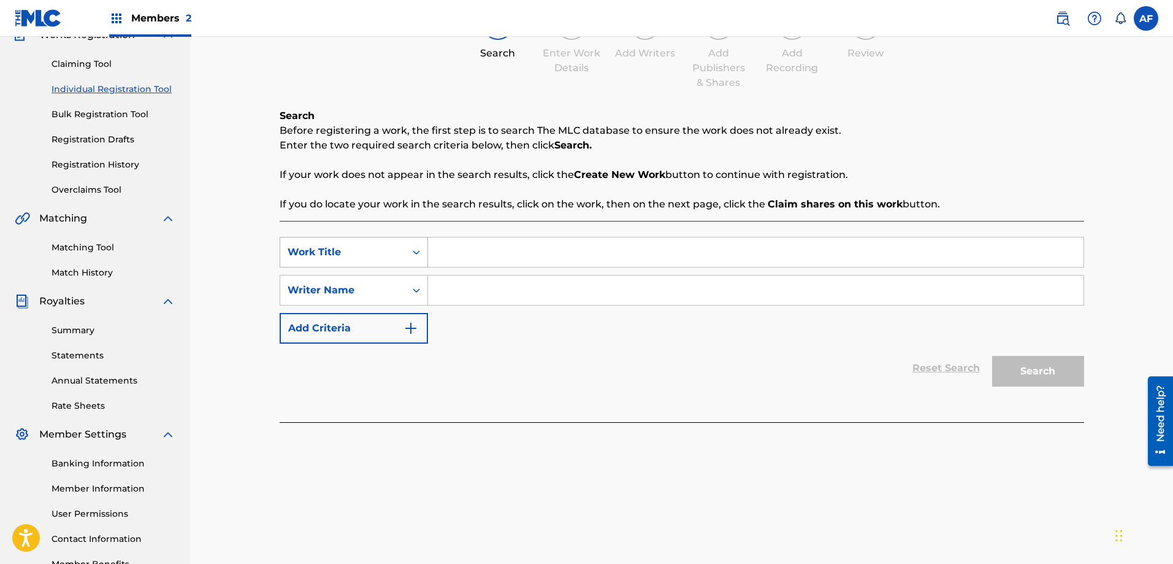
click at [396, 250] on div "Work Title" at bounding box center [343, 252] width 110 height 15
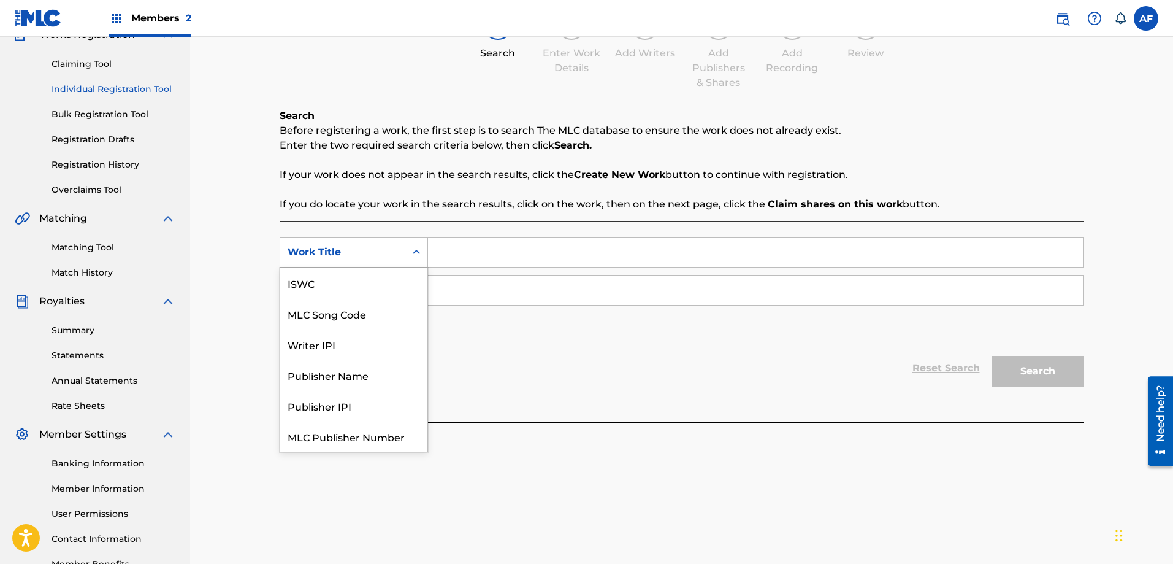
scroll to position [31, 0]
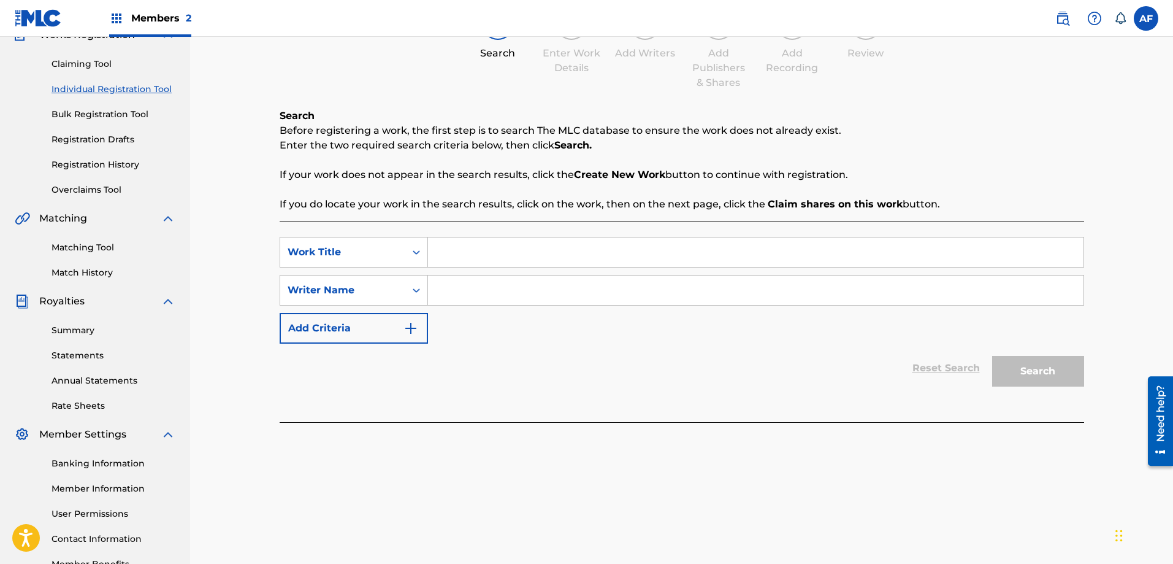
click at [471, 255] on input "Search Form" at bounding box center [756, 251] width 656 height 29
type input "Take You Home"
click at [393, 307] on div "SearchWithCriteriae2ce5513-2a86-47d7-977a-8862c9e71abc Work Title Take You Home…" at bounding box center [682, 290] width 805 height 107
click at [393, 293] on div "Writer Name" at bounding box center [343, 290] width 110 height 15
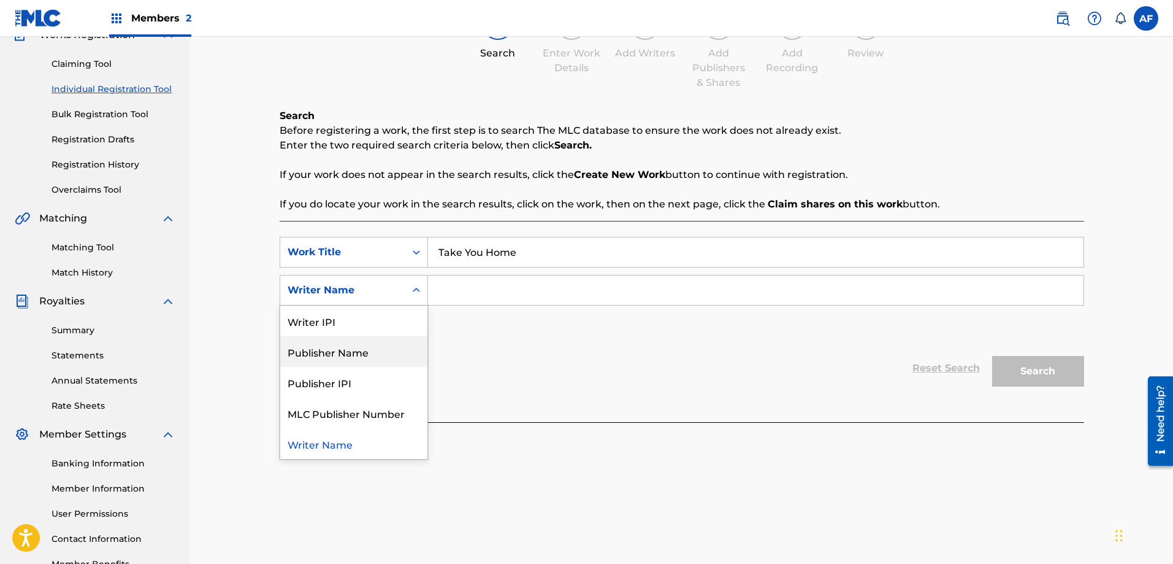
click at [366, 348] on div "Publisher Name" at bounding box center [353, 351] width 147 height 31
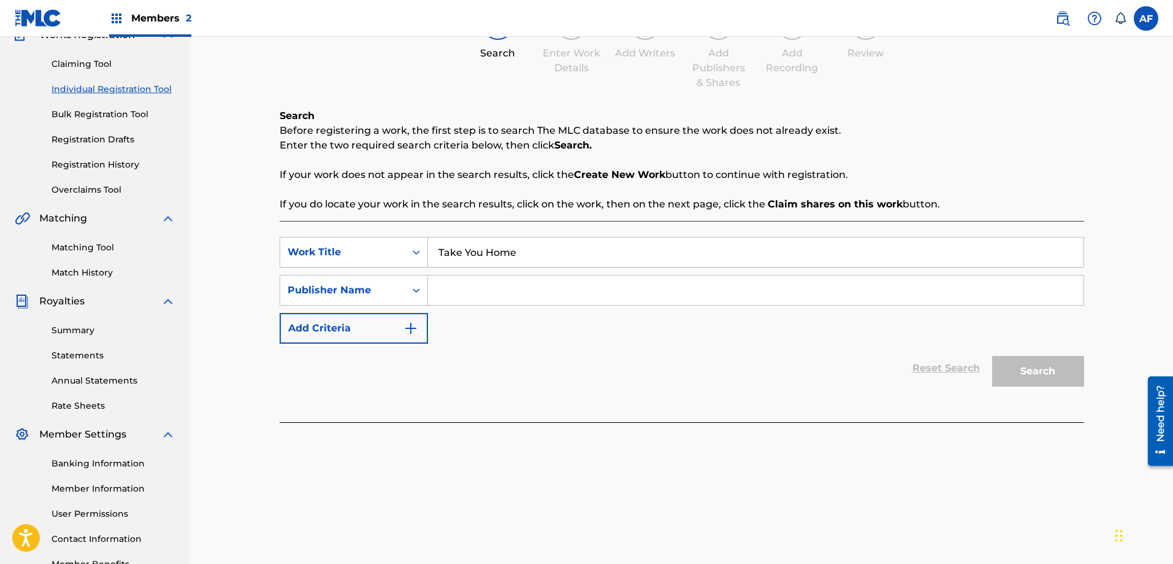
click at [455, 295] on input "Search Form" at bounding box center [756, 289] width 656 height 29
type input "AmpMuzikGroup"
click at [417, 331] on img "Search Form" at bounding box center [411, 328] width 15 height 15
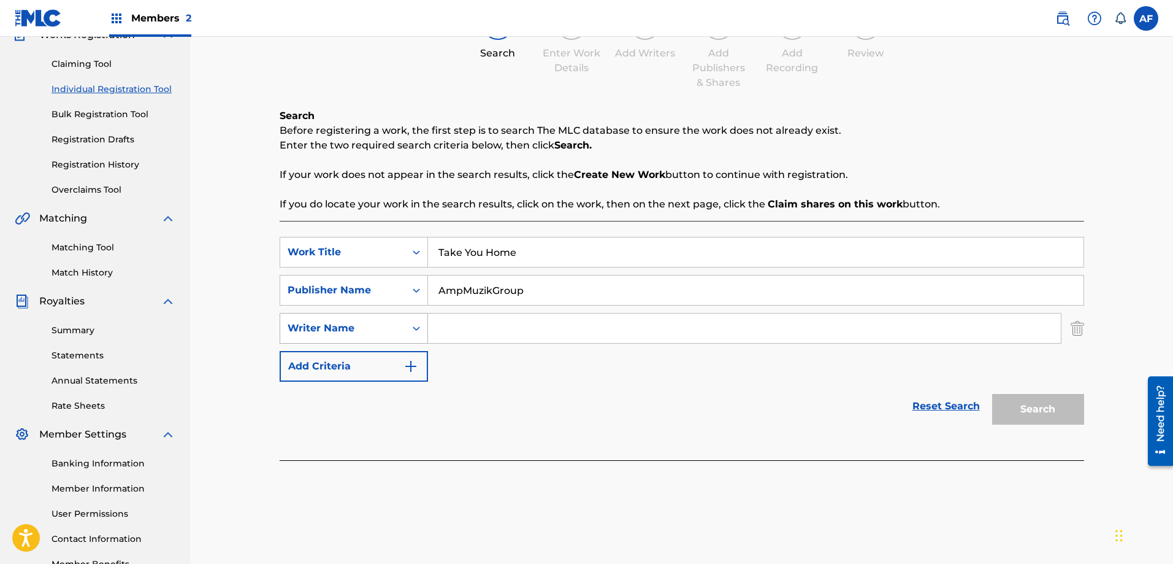
click at [419, 329] on icon "Search Form" at bounding box center [416, 328] width 12 height 12
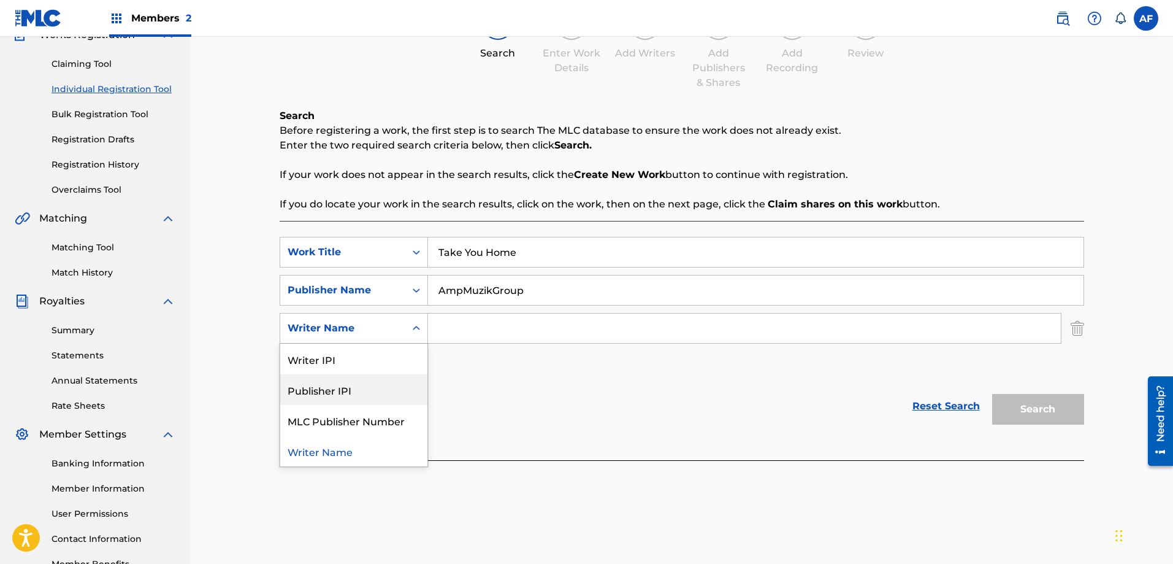
click at [356, 382] on div "Publisher IPI" at bounding box center [353, 389] width 147 height 31
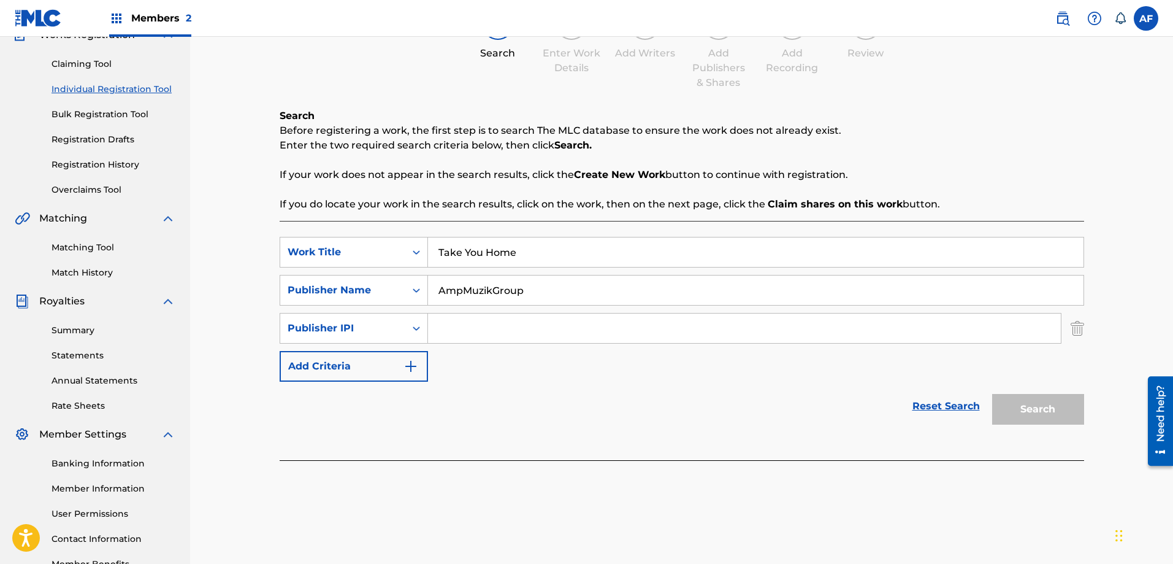
click at [447, 333] on input "Search Form" at bounding box center [744, 327] width 633 height 29
type input "1034175590"
click at [484, 414] on div "Reset Search Search" at bounding box center [682, 406] width 805 height 49
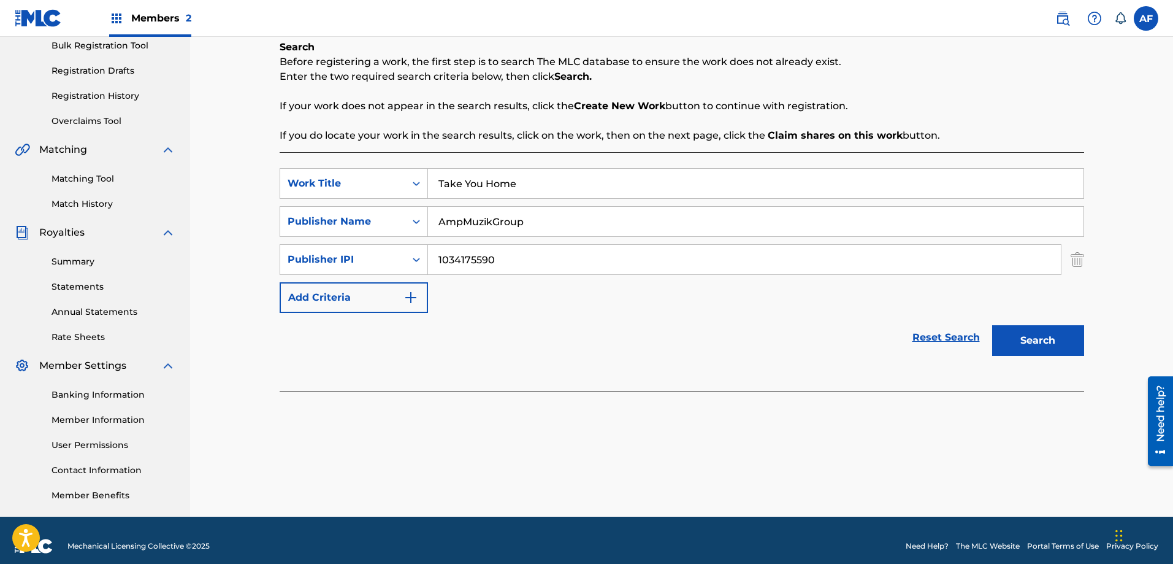
scroll to position [197, 0]
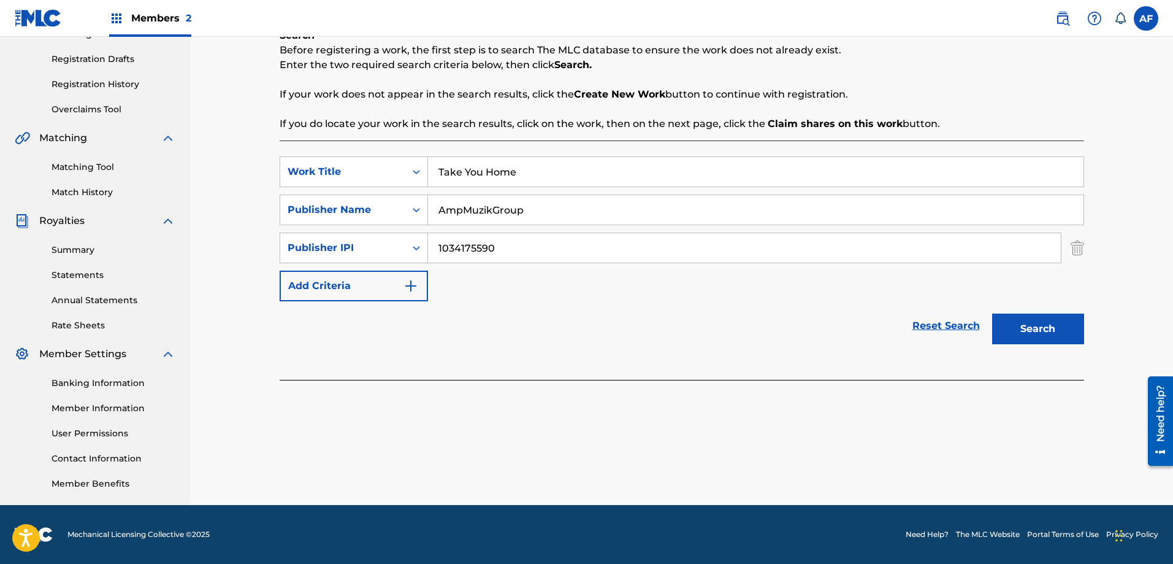
click at [1042, 332] on button "Search" at bounding box center [1038, 328] width 92 height 31
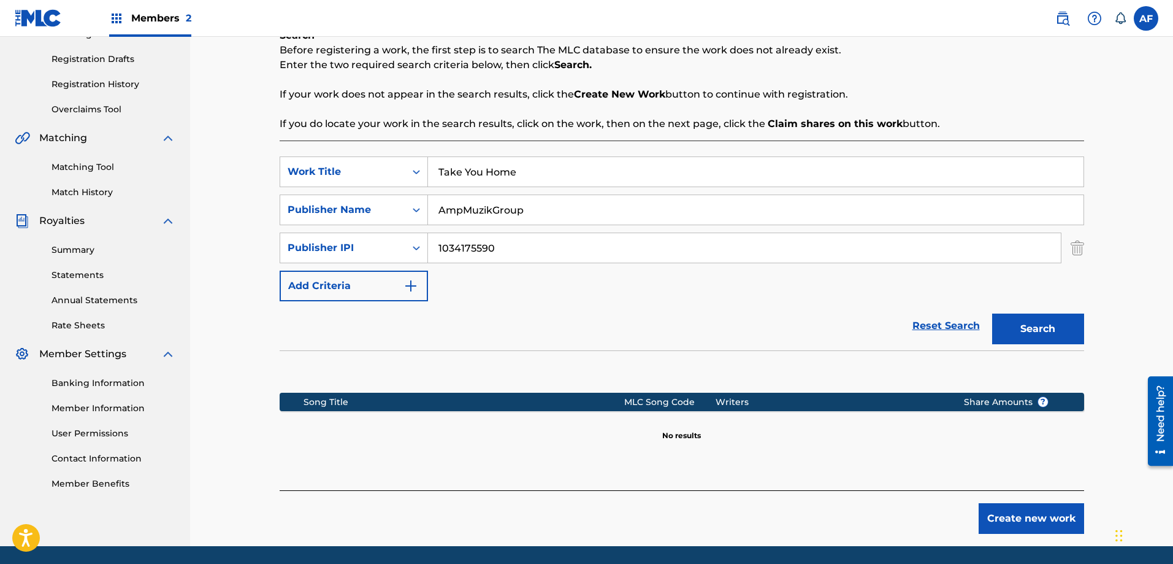
click at [1057, 526] on button "Create new work" at bounding box center [1032, 518] width 106 height 31
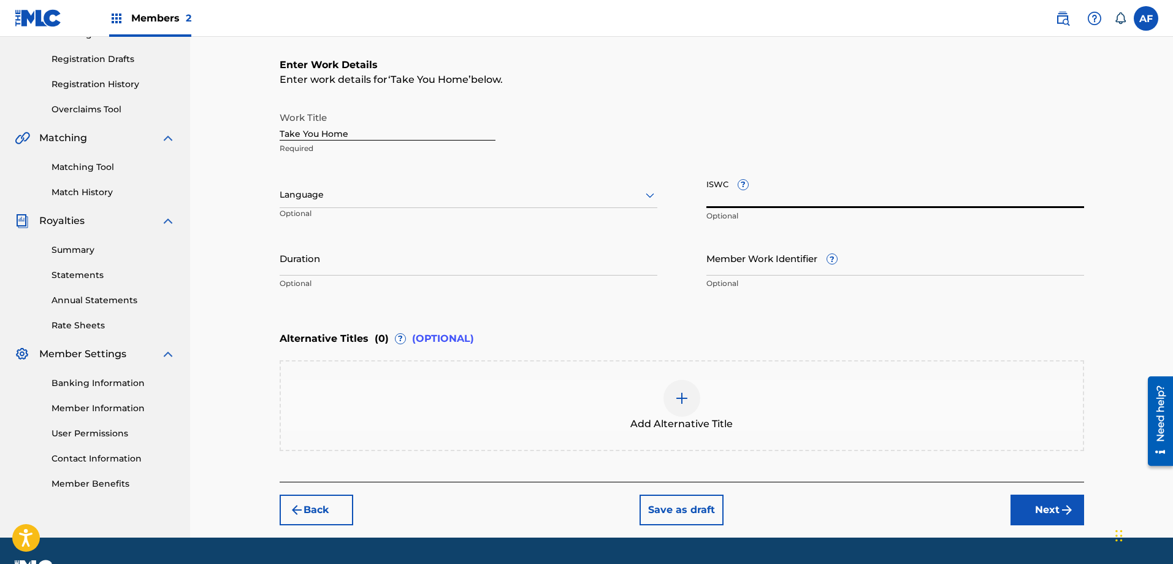
click at [759, 204] on input "ISWC ?" at bounding box center [896, 190] width 378 height 35
paste input "T3339009897"
type input "T3339009897"
click at [333, 195] on div at bounding box center [469, 194] width 378 height 15
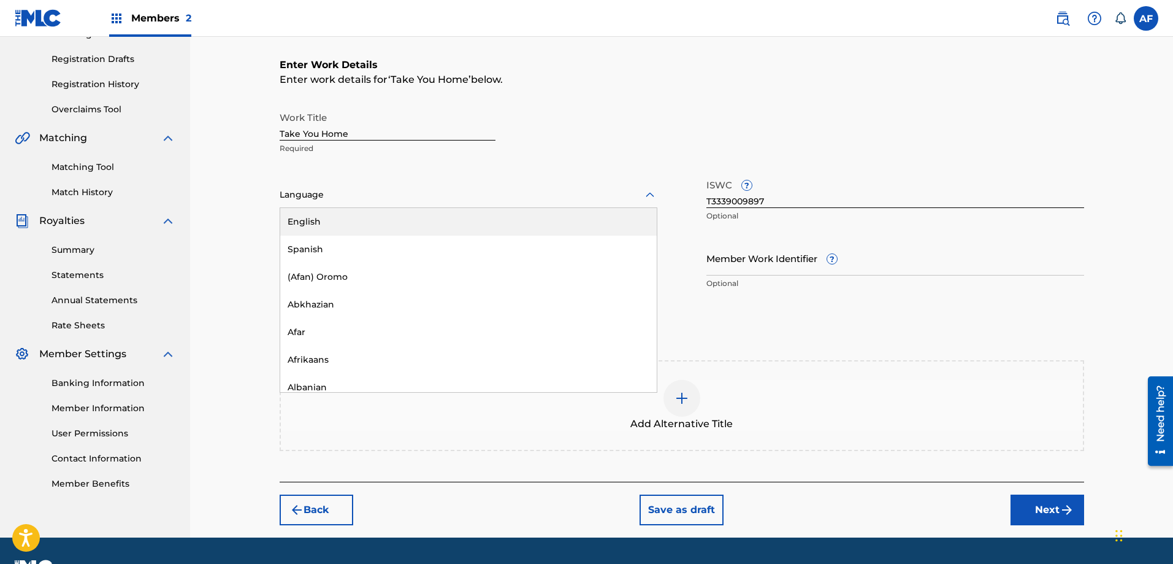
click at [320, 220] on div "English" at bounding box center [468, 222] width 377 height 28
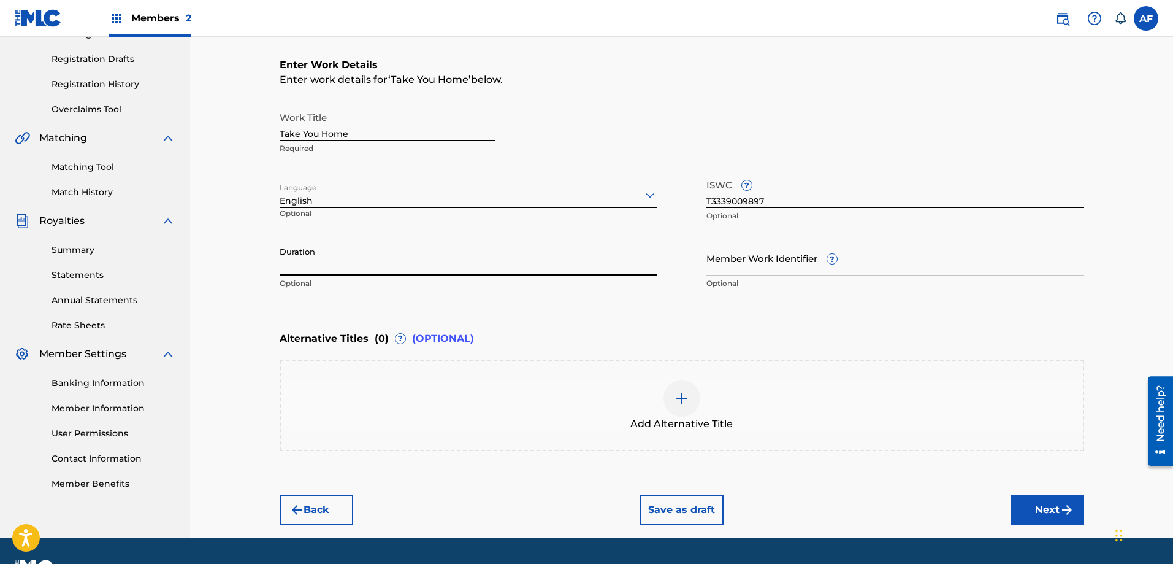
click at [330, 266] on input "Duration" at bounding box center [469, 257] width 378 height 35
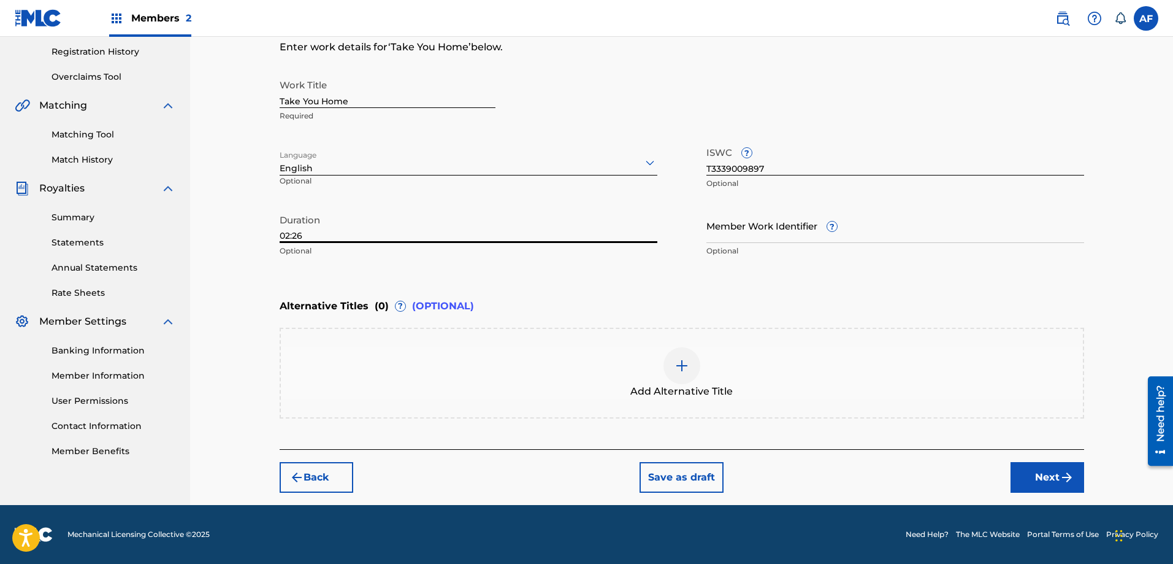
type input "02:26"
click at [1054, 484] on button "Next" at bounding box center [1048, 477] width 74 height 31
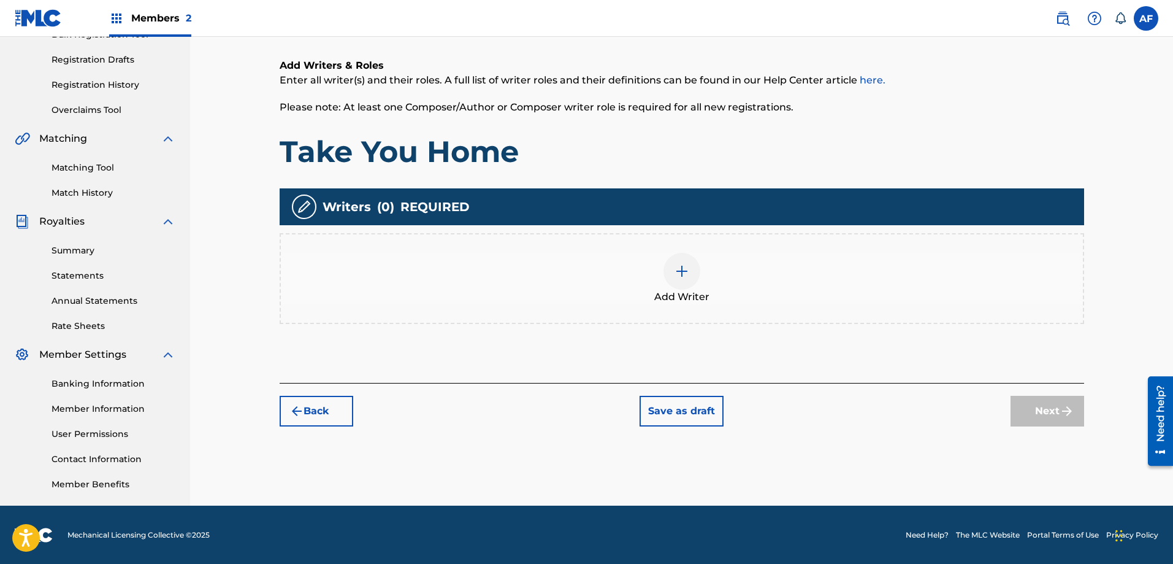
scroll to position [197, 0]
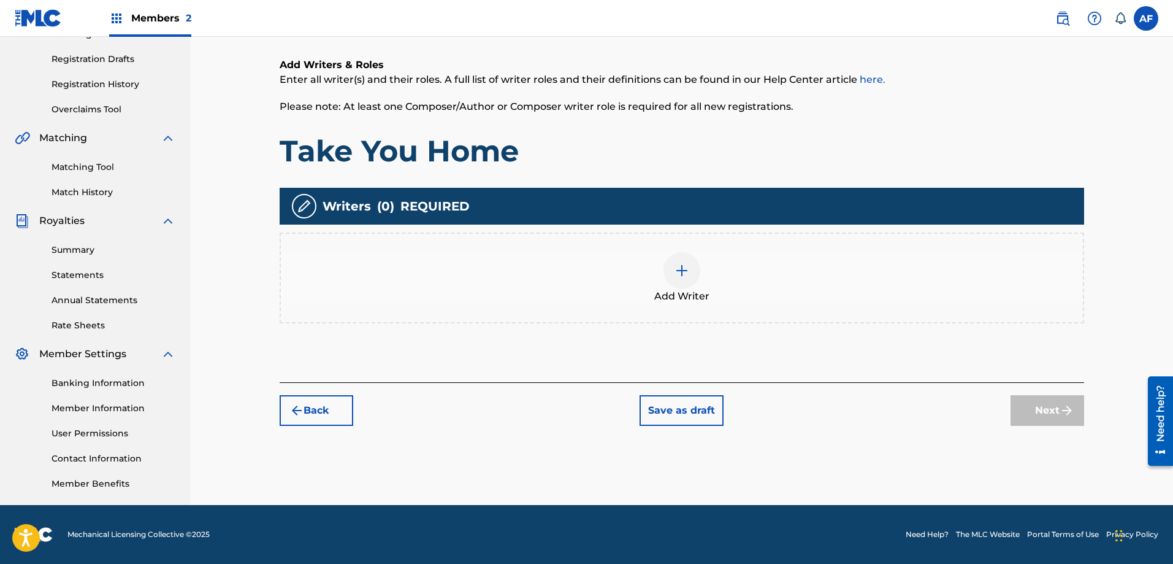
click at [691, 272] on div at bounding box center [682, 270] width 37 height 37
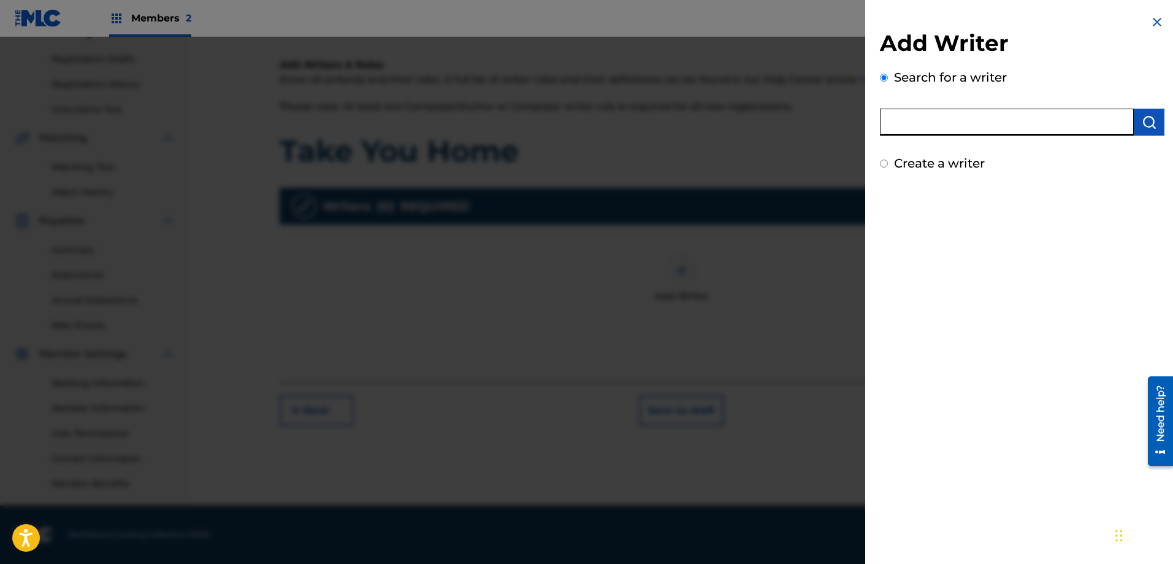
click at [956, 123] on input "text" at bounding box center [1007, 122] width 254 height 27
type input "[PERSON_NAME]"
click at [1144, 131] on button "submit" at bounding box center [1149, 122] width 31 height 27
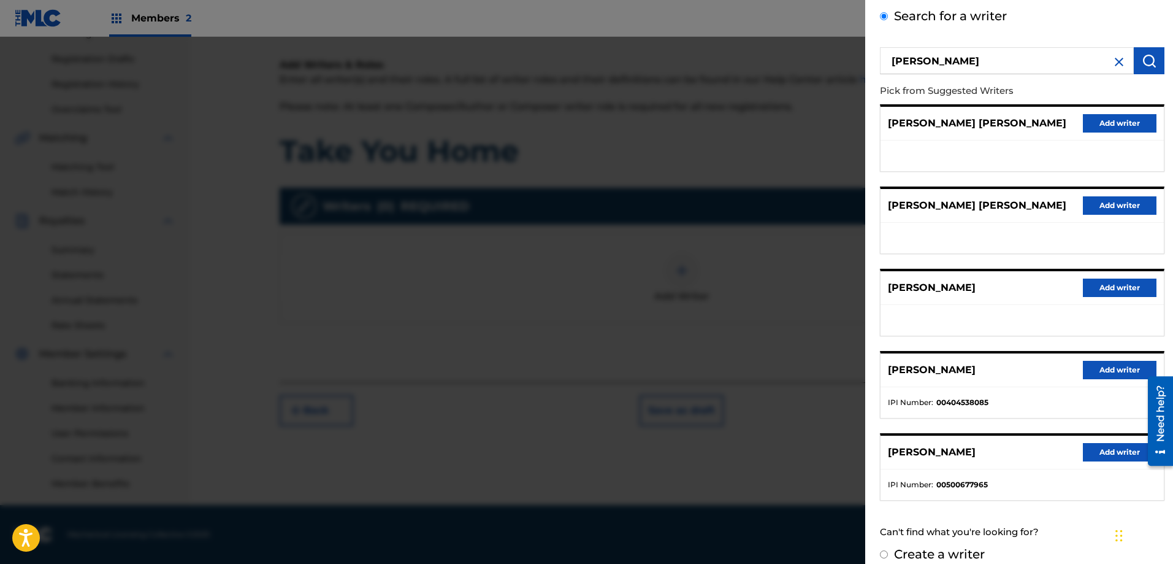
scroll to position [75, 0]
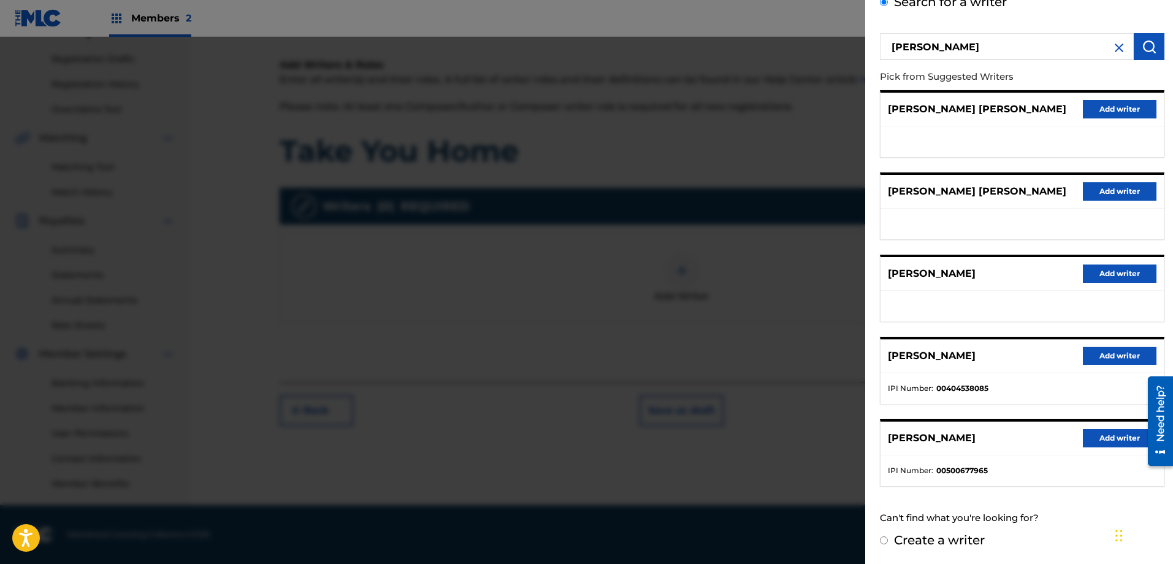
click at [1110, 358] on button "Add writer" at bounding box center [1120, 356] width 74 height 18
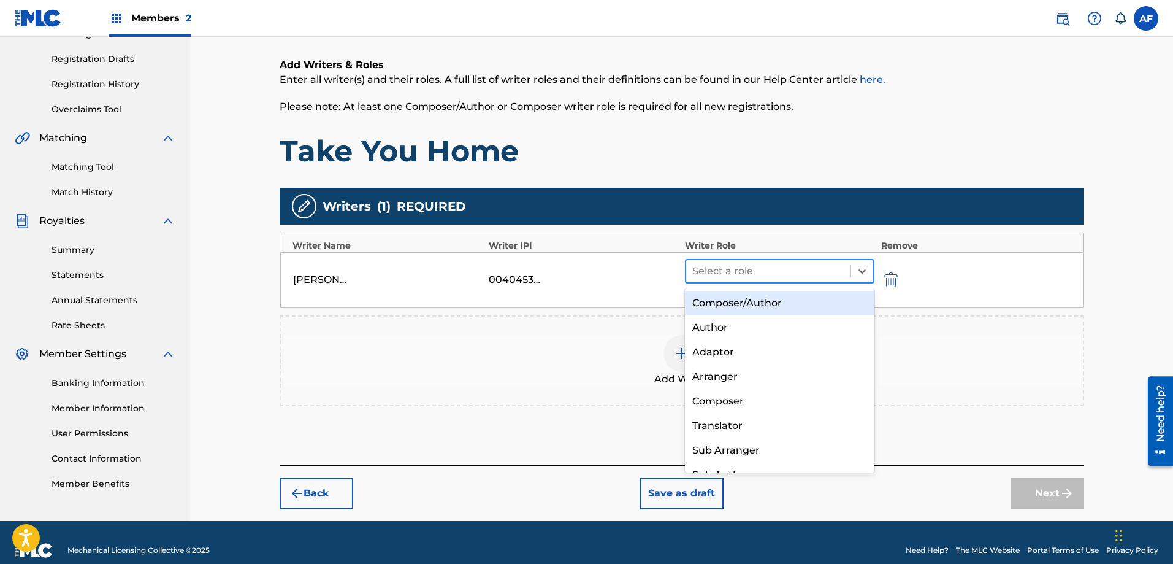
click at [720, 263] on div at bounding box center [769, 271] width 153 height 17
click at [723, 301] on div "Composer/Author" at bounding box center [780, 303] width 190 height 25
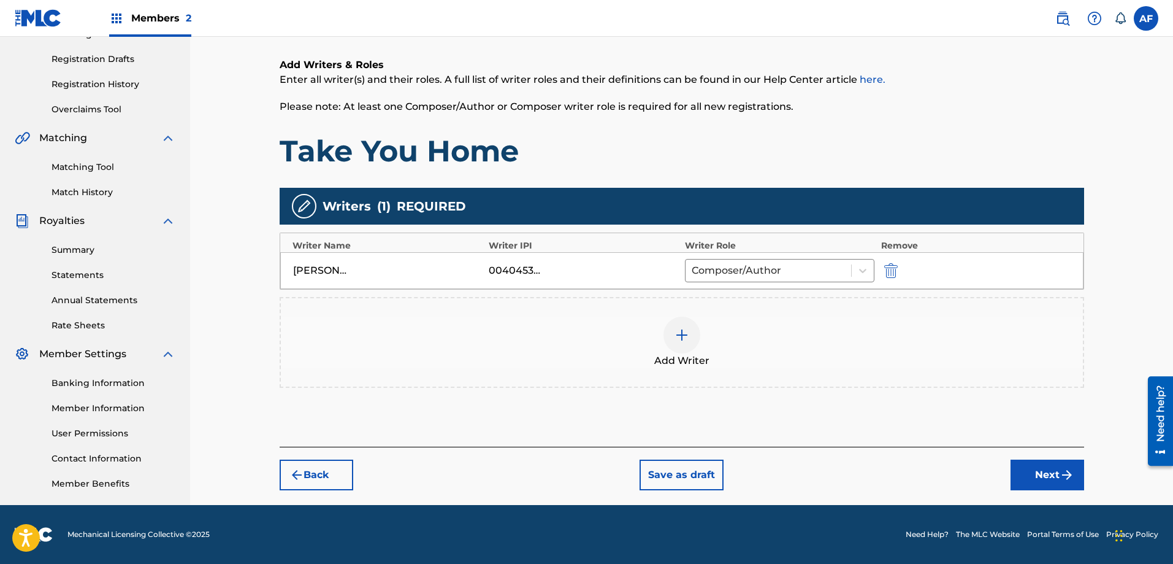
click at [1042, 467] on button "Next" at bounding box center [1048, 474] width 74 height 31
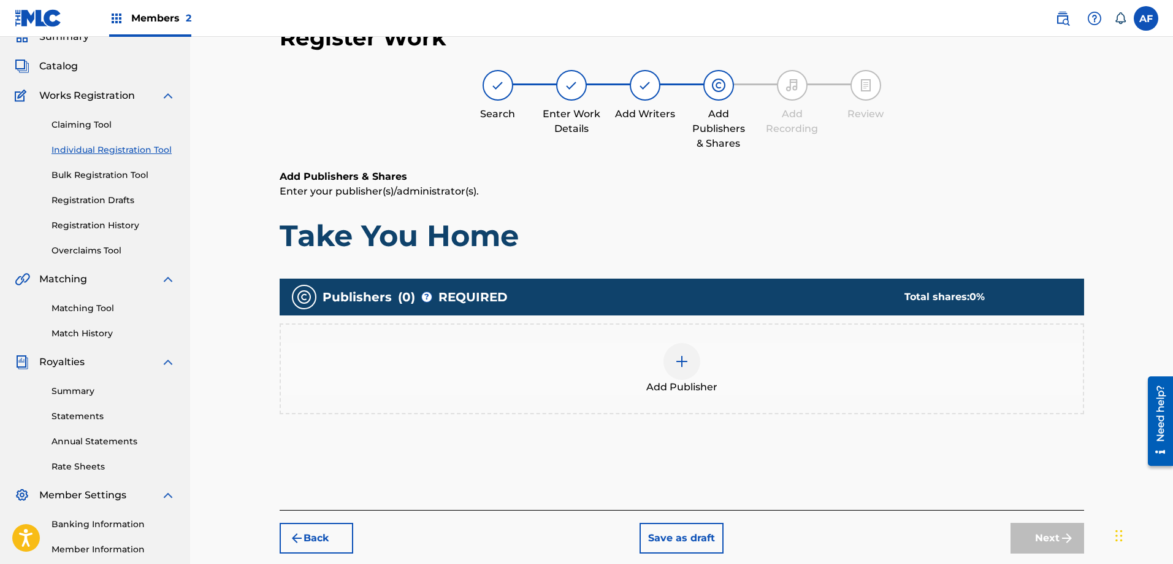
scroll to position [55, 0]
click at [673, 361] on div at bounding box center [682, 361] width 37 height 37
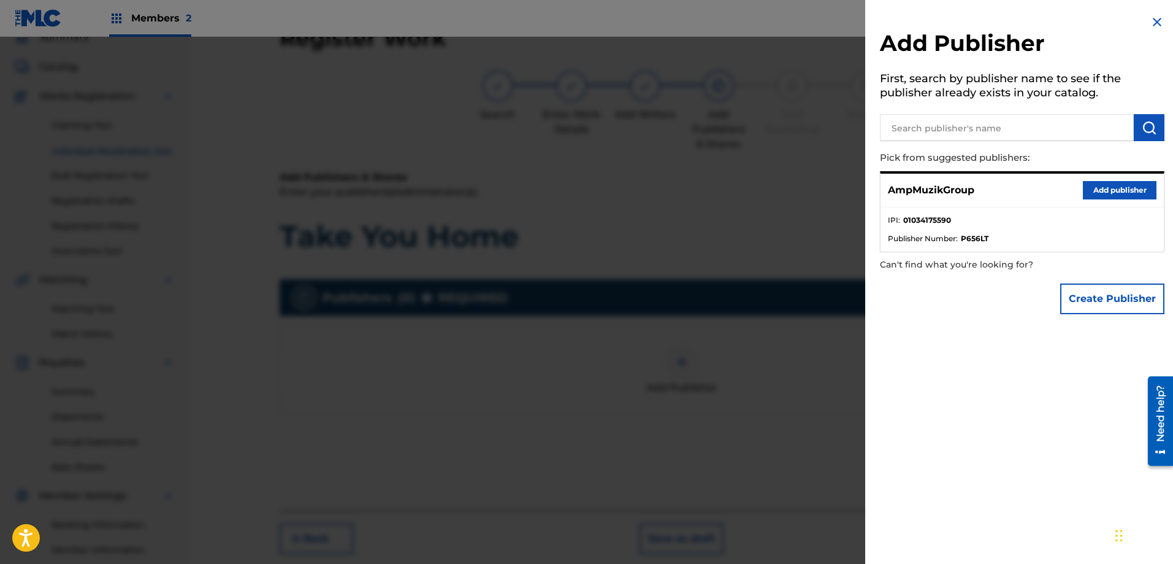
click at [1109, 193] on button "Add publisher" at bounding box center [1120, 190] width 74 height 18
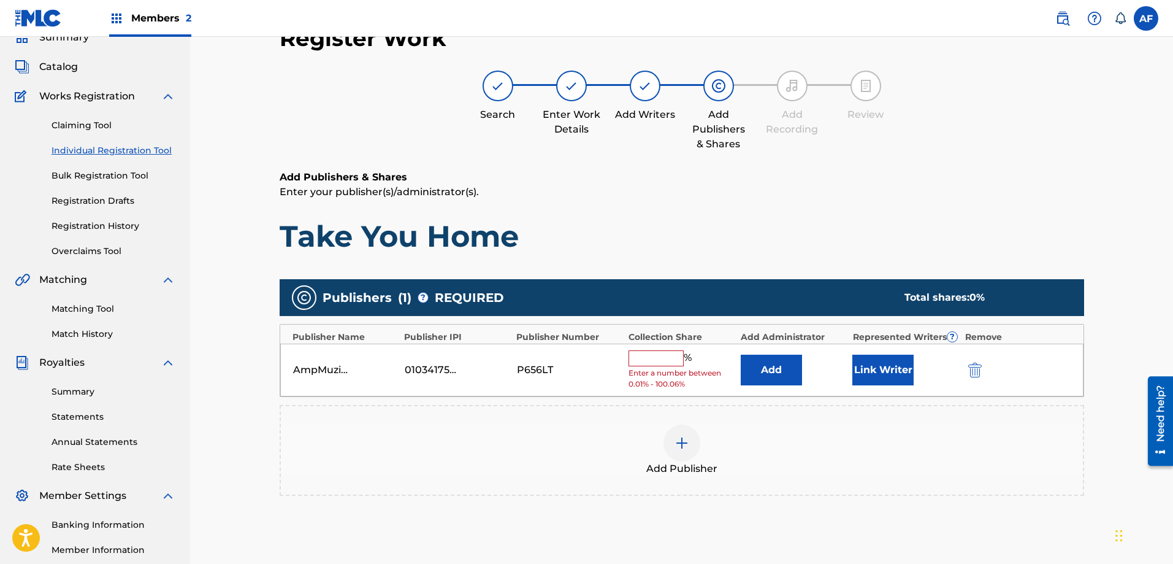
click at [638, 356] on input "text" at bounding box center [656, 358] width 55 height 16
type input "100"
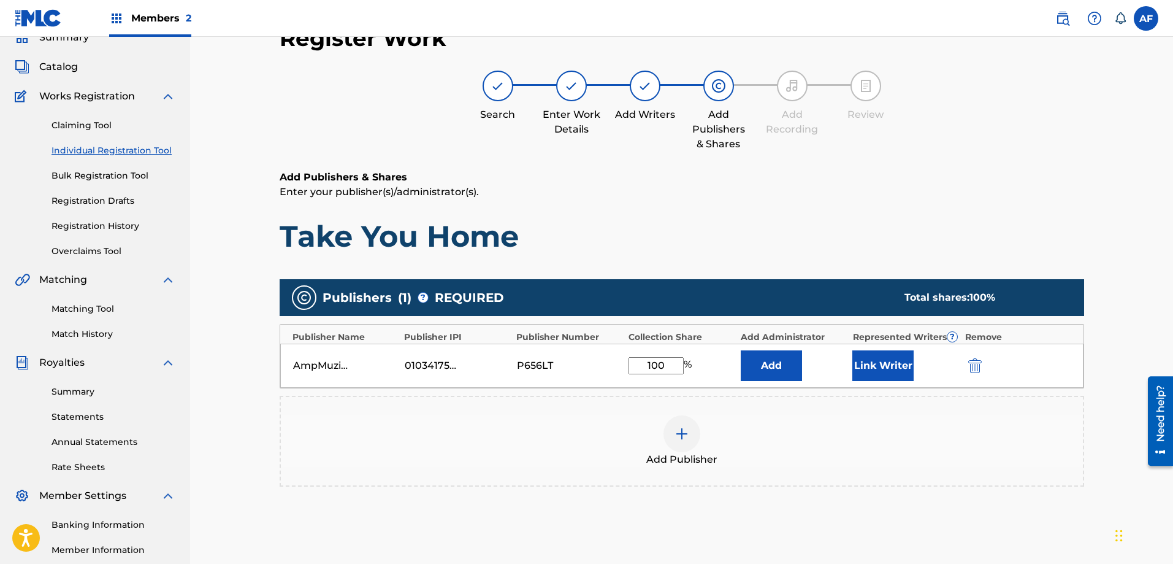
click at [891, 370] on button "Link Writer" at bounding box center [883, 365] width 61 height 31
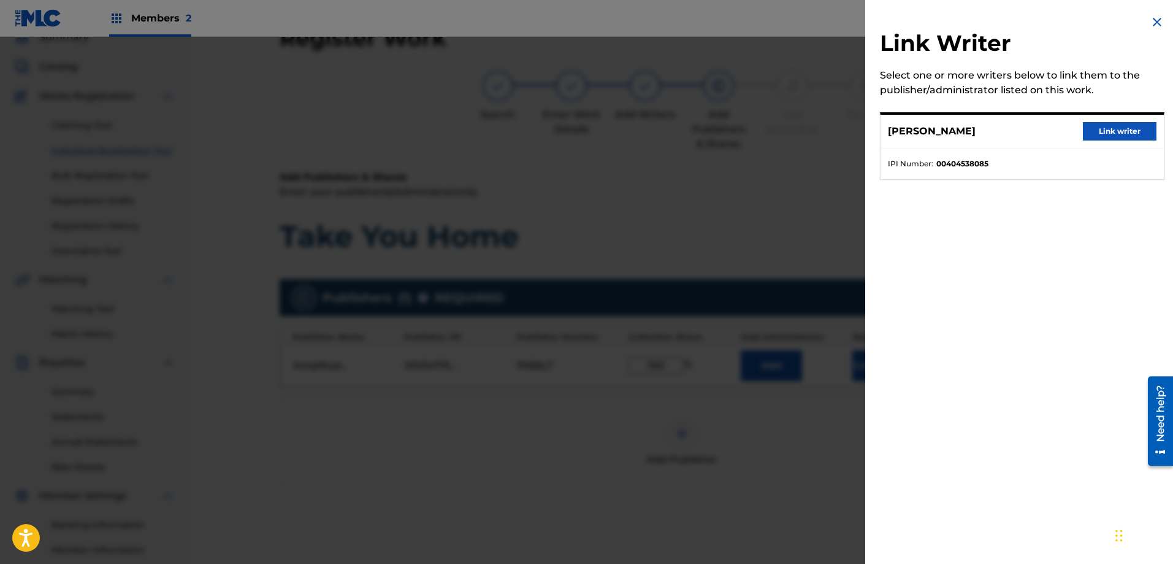
click at [1103, 132] on button "Link writer" at bounding box center [1120, 131] width 74 height 18
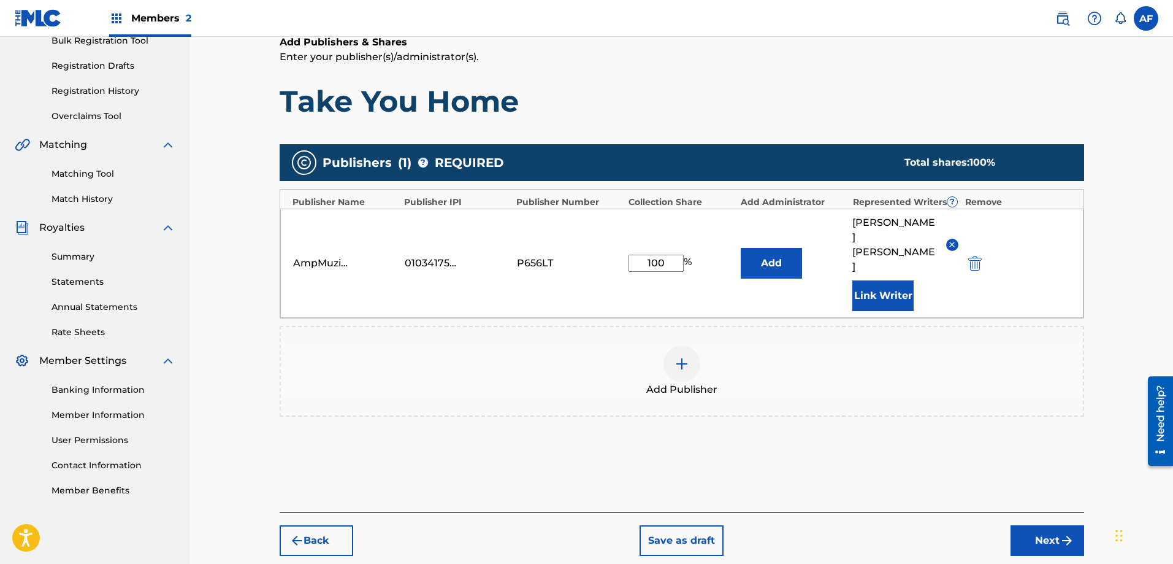
scroll to position [224, 0]
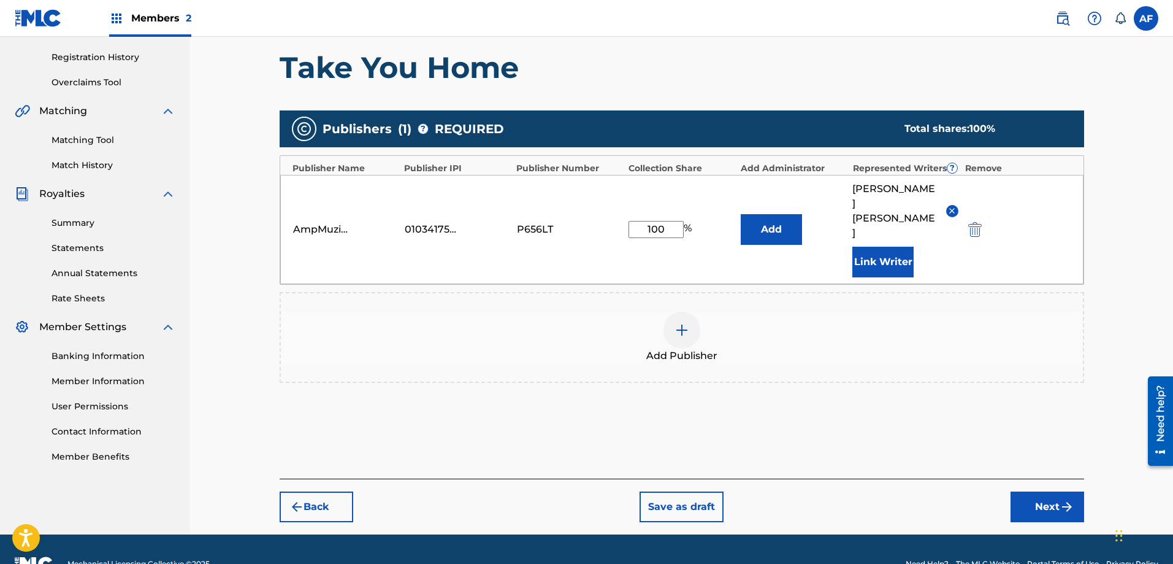
click at [1027, 491] on button "Next" at bounding box center [1048, 506] width 74 height 31
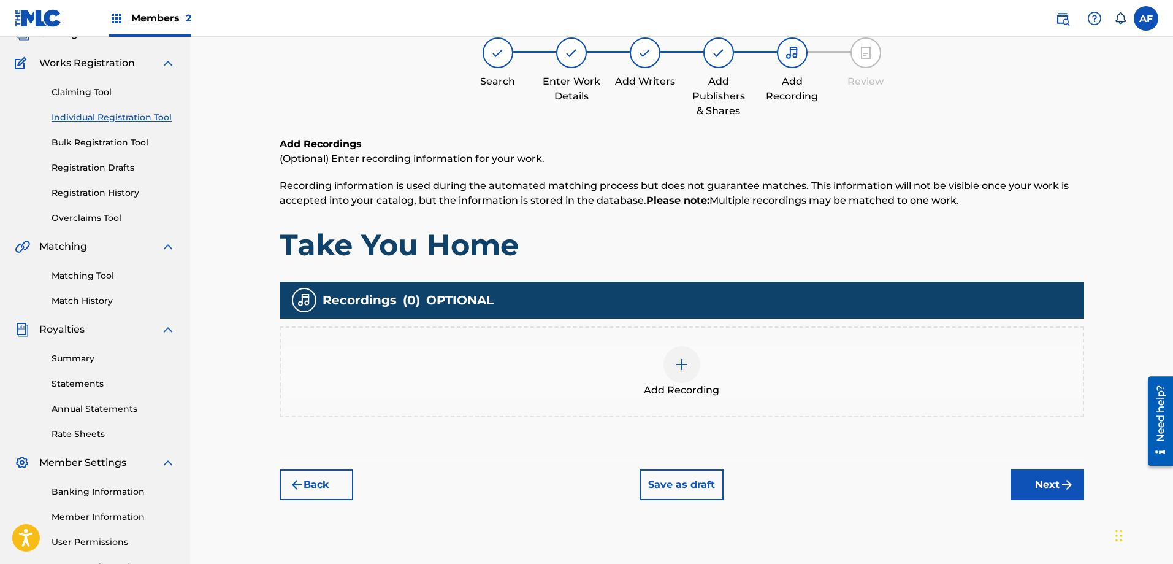
scroll to position [117, 0]
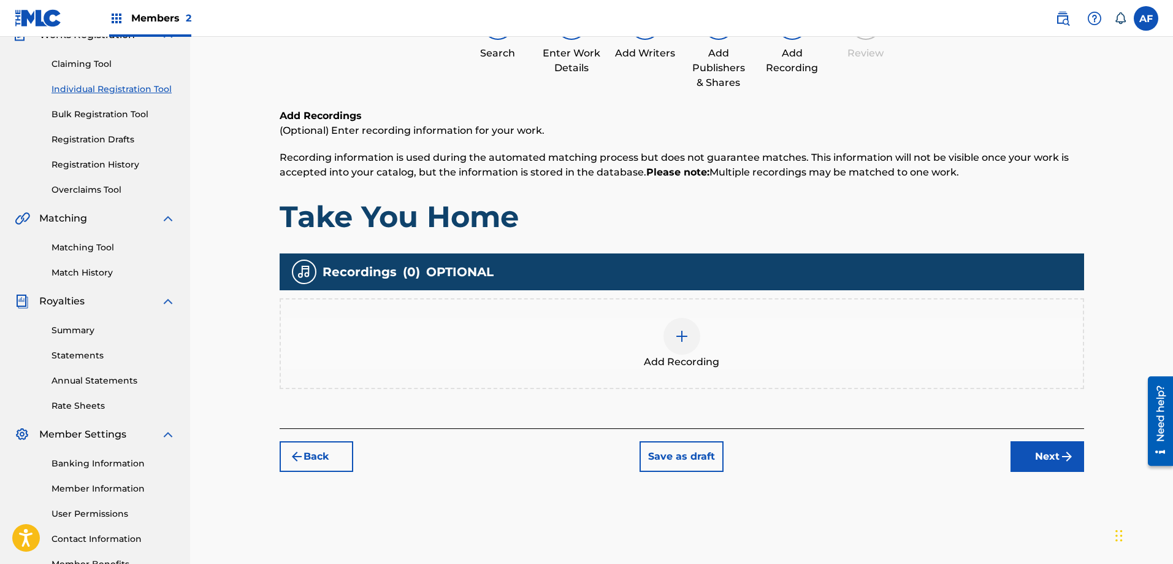
click at [677, 335] on img at bounding box center [682, 336] width 15 height 15
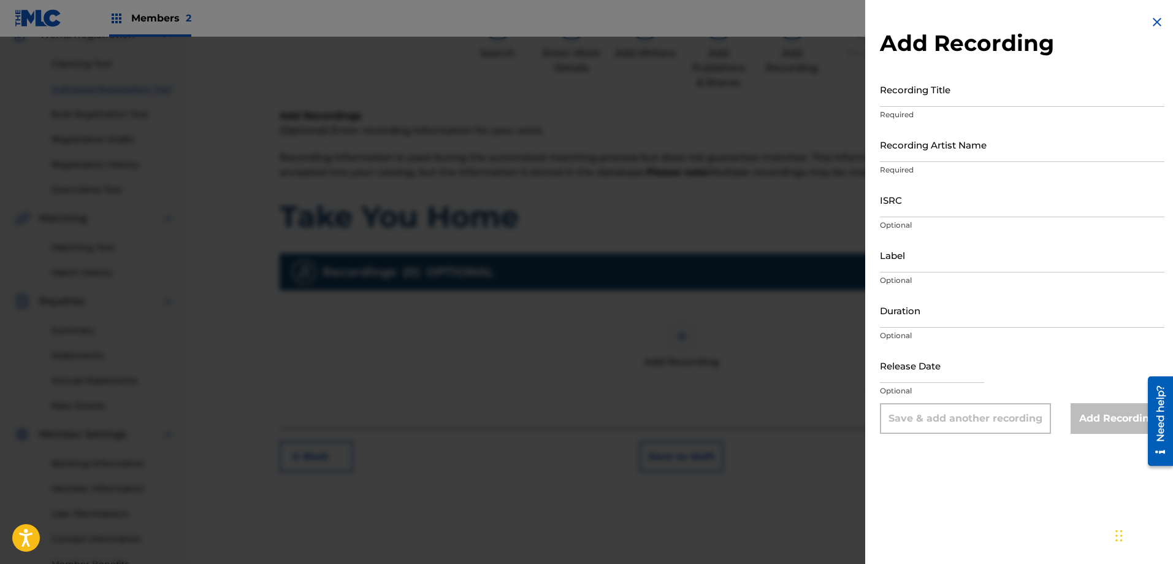
click at [936, 99] on input "Recording Title" at bounding box center [1022, 89] width 285 height 35
type input "Take You Home"
click at [938, 153] on input "Recording Artist Name" at bounding box center [1022, 144] width 285 height 35
type input "AmpMuzikGroup"
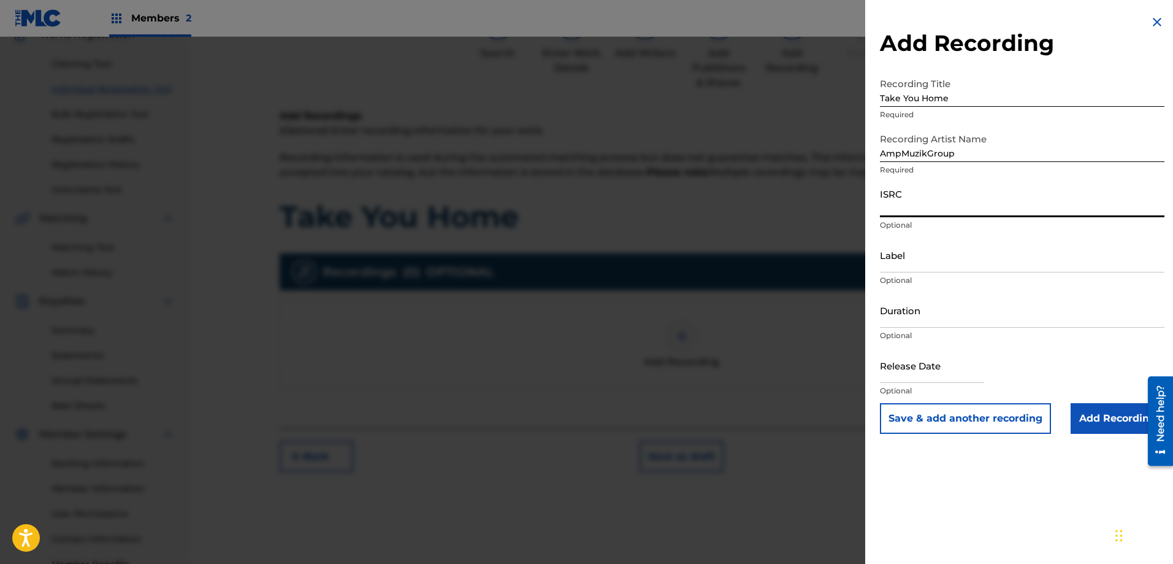
click at [917, 209] on input "ISRC" at bounding box center [1022, 199] width 285 height 35
paste input "QZWFK2580397"
type input "QZWFK2580397"
click at [911, 263] on input "Label" at bounding box center [1022, 254] width 285 height 35
type input "AmpMuzikGroup LLC"
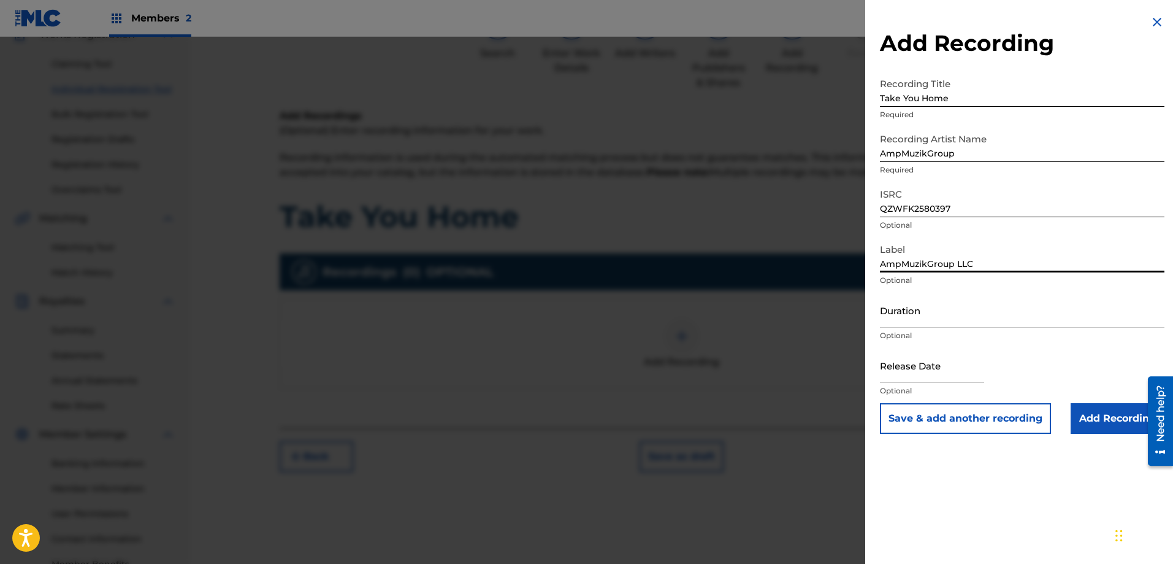
click at [965, 319] on input "Duration" at bounding box center [1022, 310] width 285 height 35
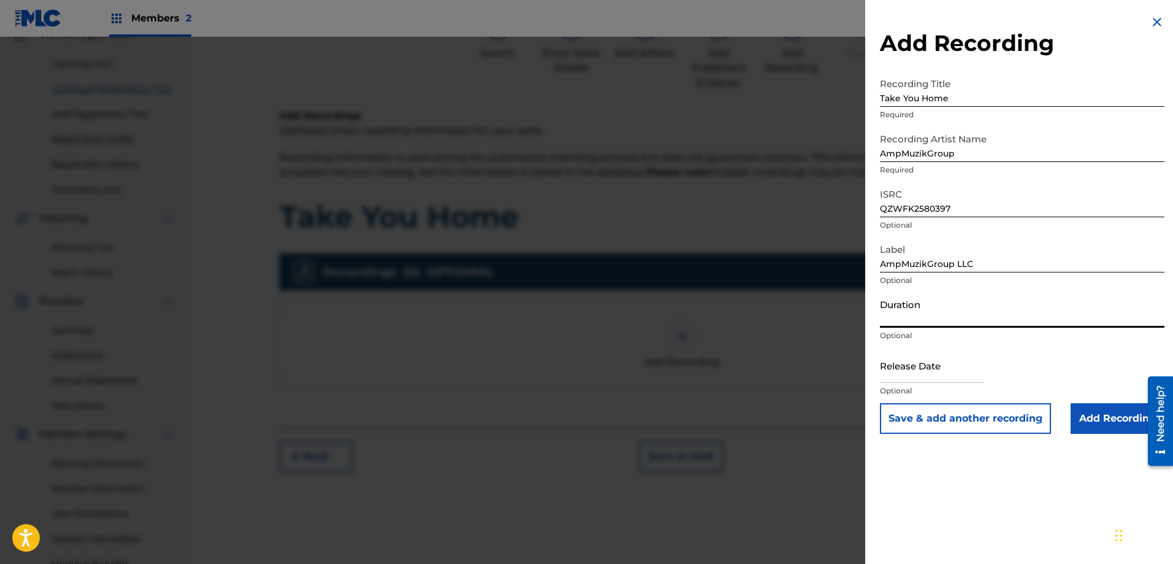
type input "02:26"
click at [896, 364] on input "text" at bounding box center [932, 365] width 104 height 35
select select "7"
select select "2025"
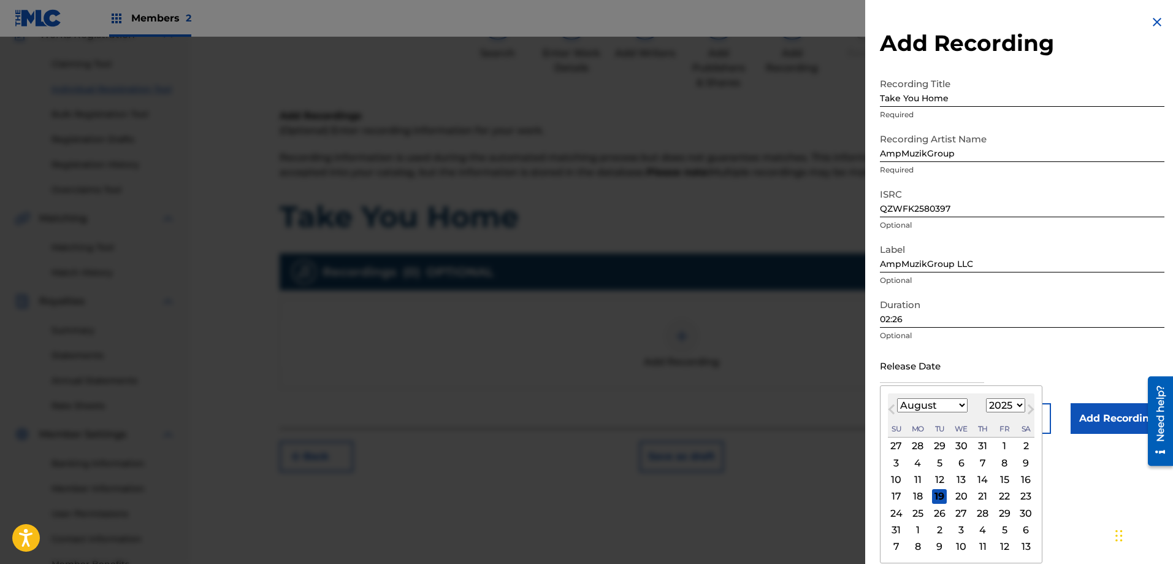
type input "[DATE]"
select select "6"
click at [1098, 360] on div "Release Date [DATE] [DATE] Previous Month Next Month July [DATE] February March…" at bounding box center [1022, 375] width 285 height 55
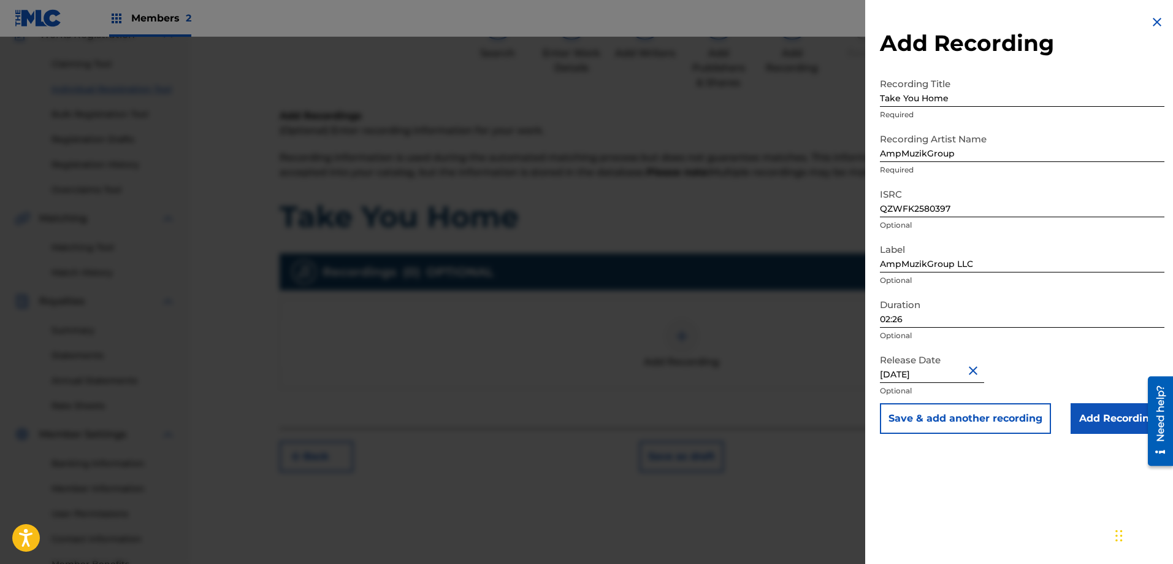
click at [1100, 418] on input "Add Recording" at bounding box center [1118, 418] width 94 height 31
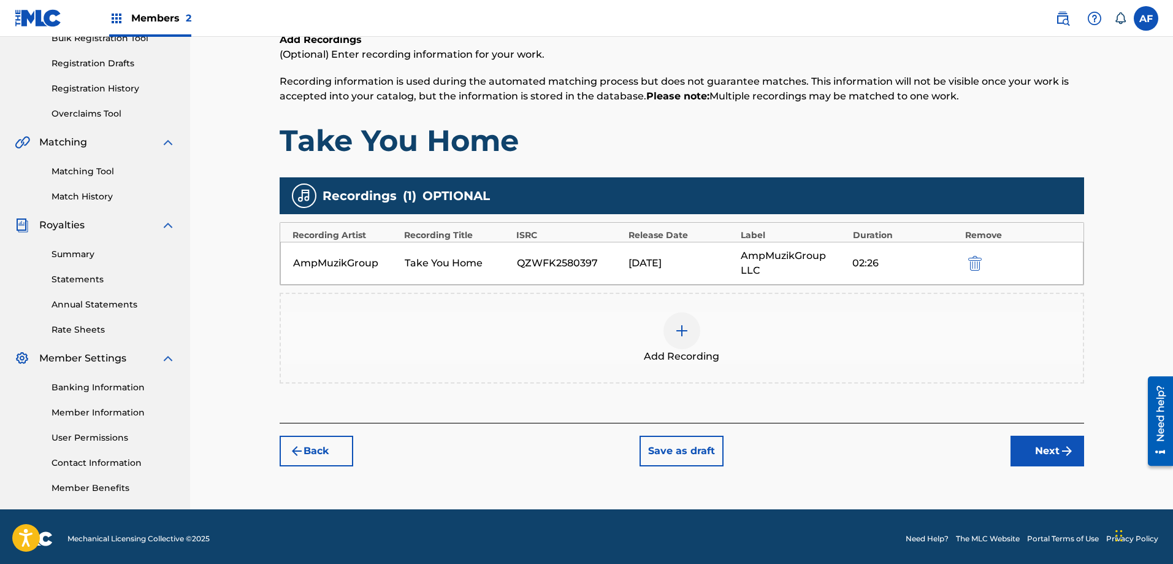
scroll to position [197, 0]
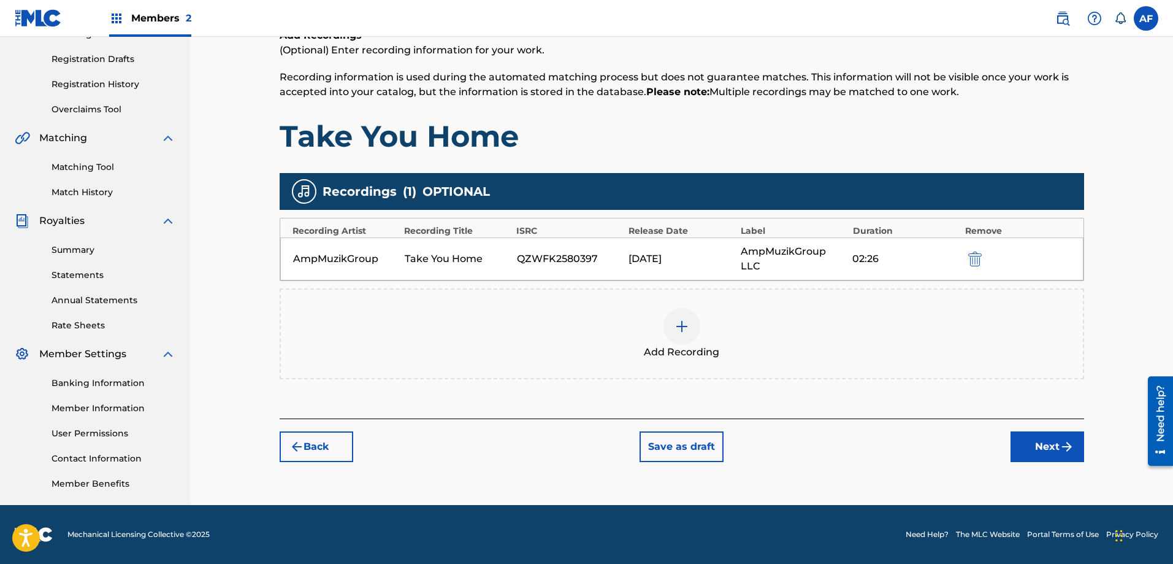
click at [1042, 455] on button "Next" at bounding box center [1048, 446] width 74 height 31
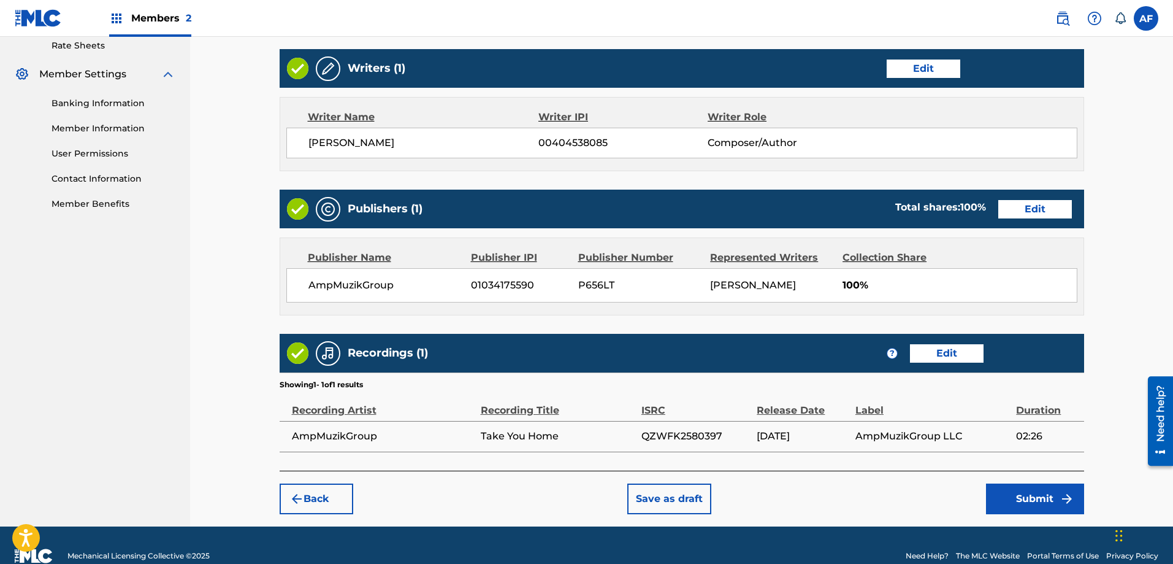
scroll to position [485, 0]
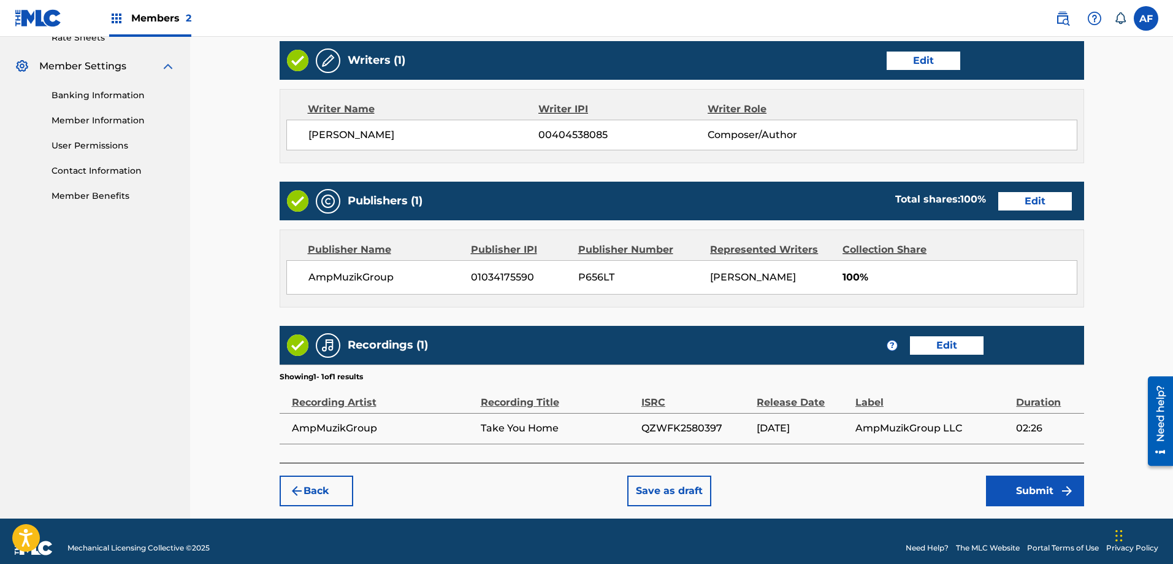
click at [1058, 495] on button "Submit" at bounding box center [1035, 490] width 98 height 31
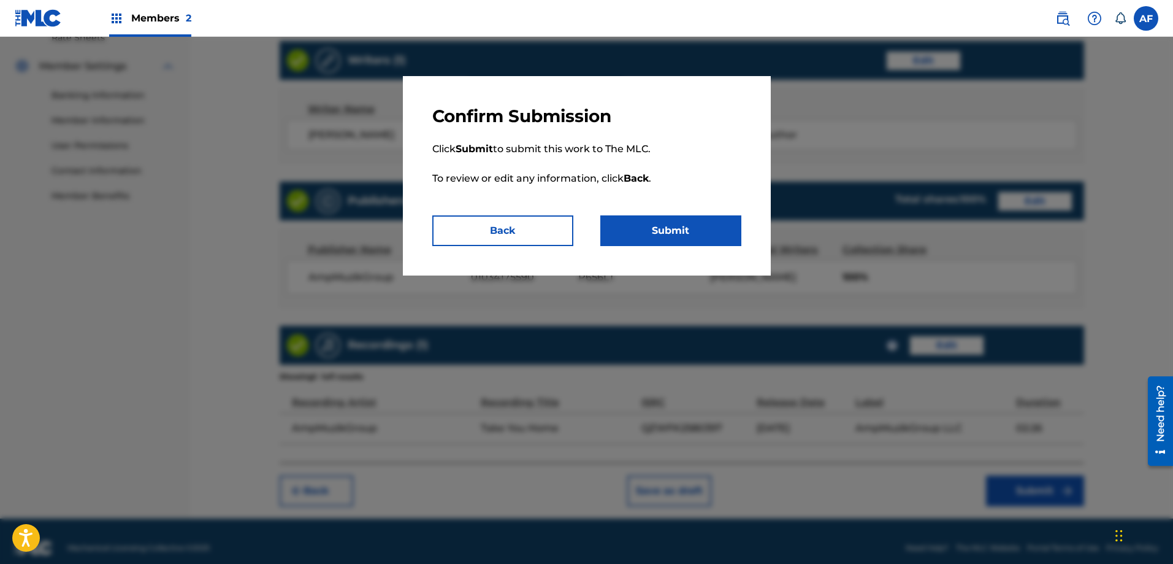
click at [641, 239] on button "Submit" at bounding box center [670, 230] width 141 height 31
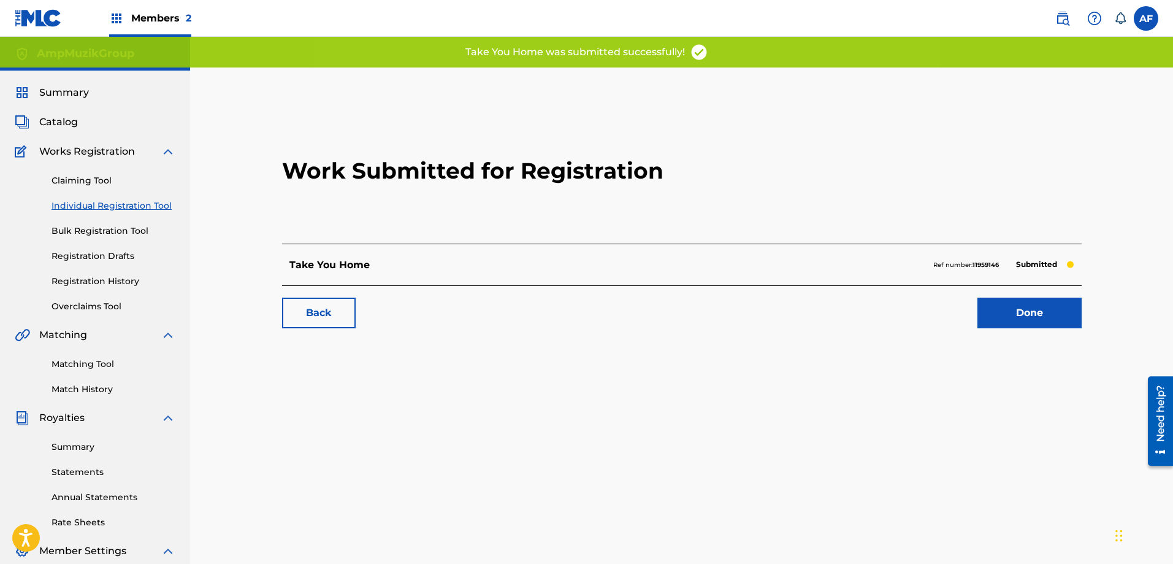
click at [1034, 312] on link "Done" at bounding box center [1030, 312] width 104 height 31
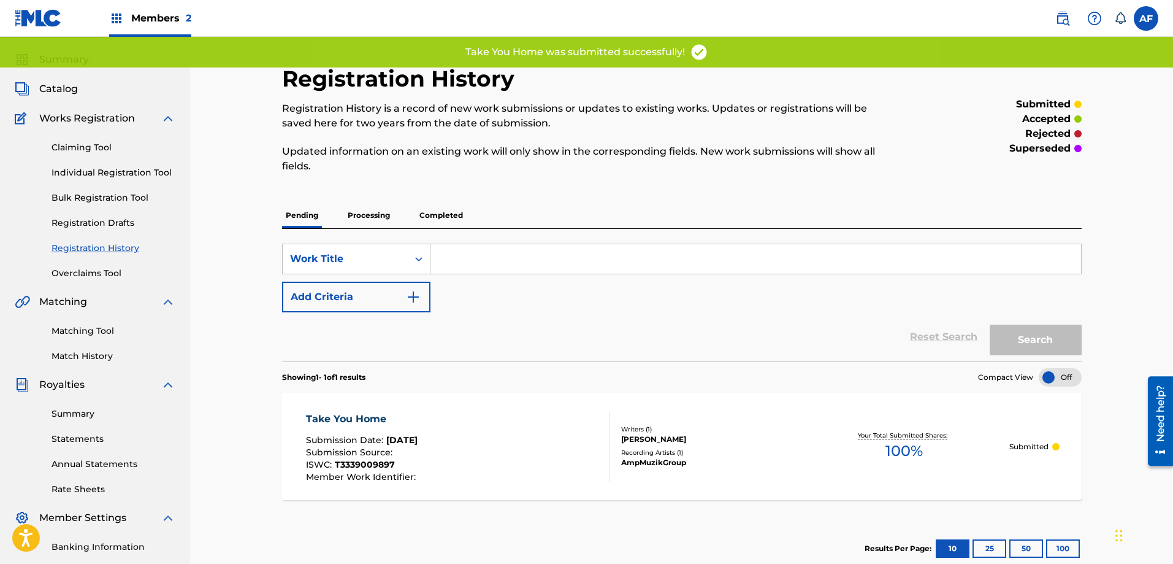
scroll to position [61, 0]
